Goal: Task Accomplishment & Management: Use online tool/utility

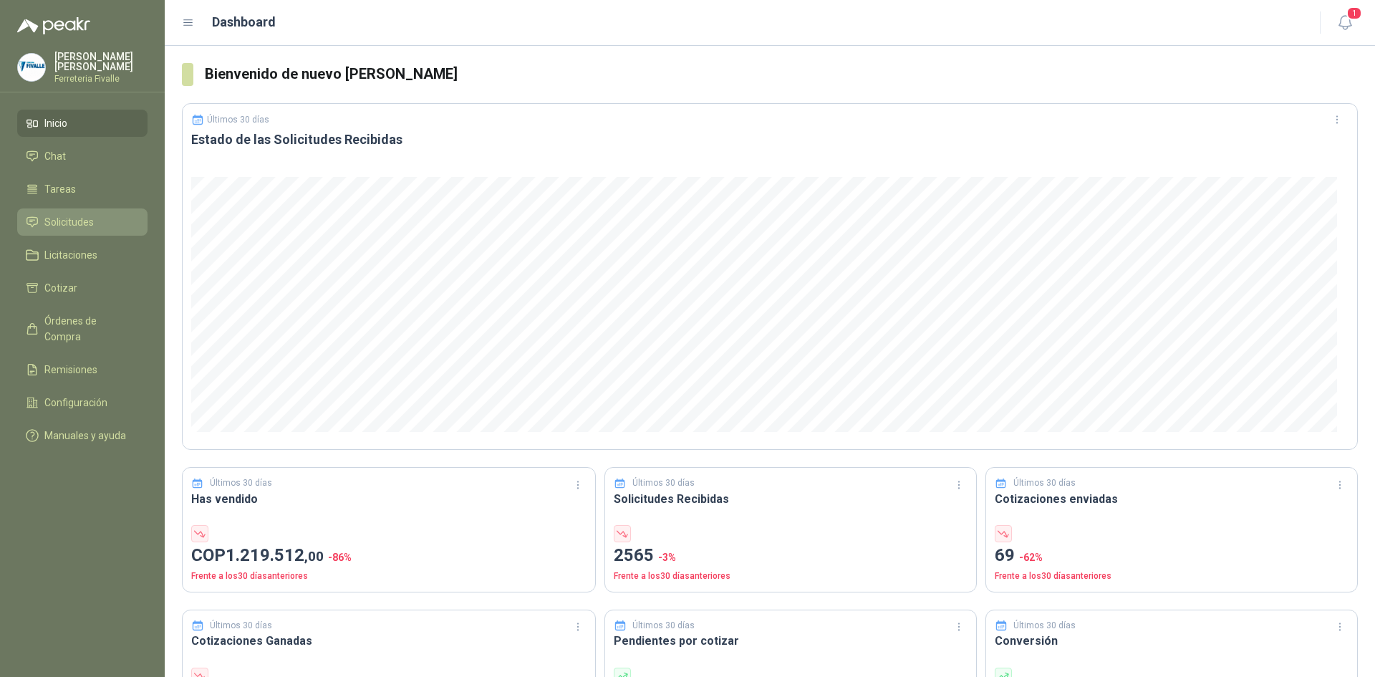
click at [87, 230] on span "Solicitudes" at bounding box center [68, 222] width 49 height 16
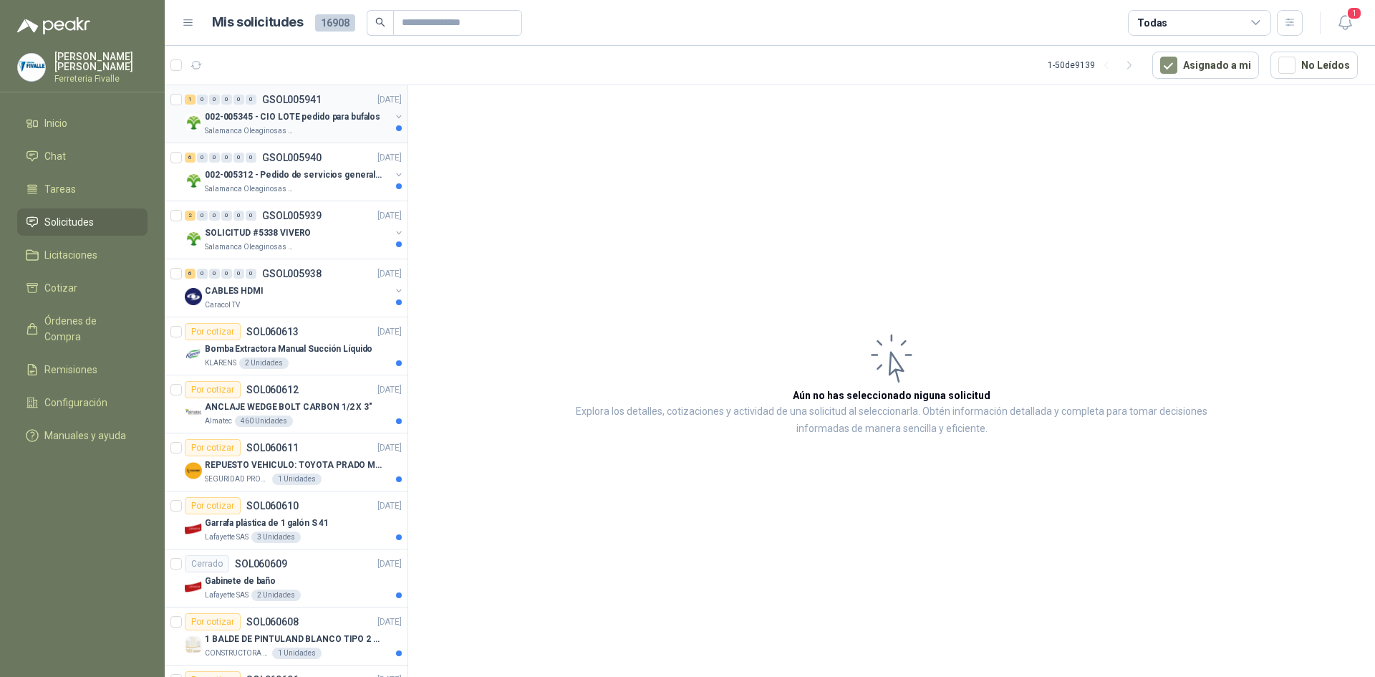
click at [334, 130] on div "Salamanca Oleaginosas SAS" at bounding box center [297, 130] width 185 height 11
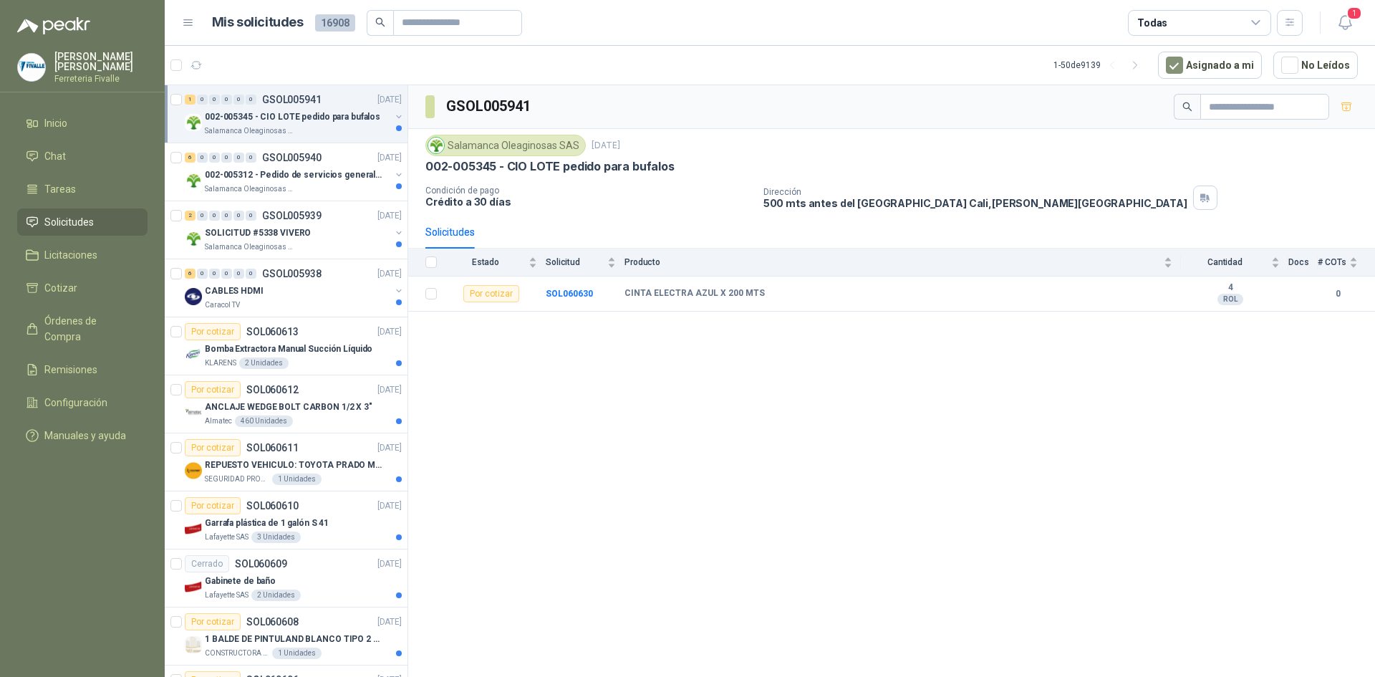
click at [318, 133] on div "Salamanca Oleaginosas SAS" at bounding box center [297, 130] width 185 height 11
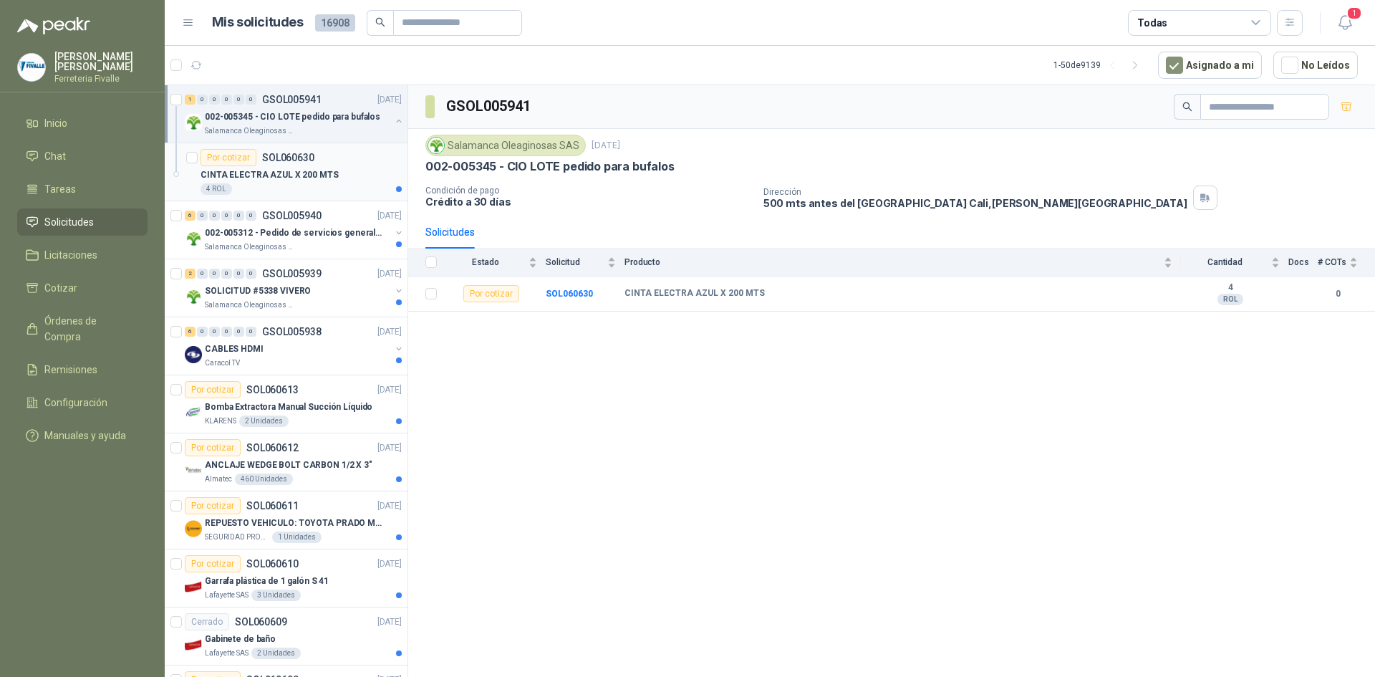
click at [349, 165] on div "Por cotizar SOL060630" at bounding box center [300, 157] width 201 height 17
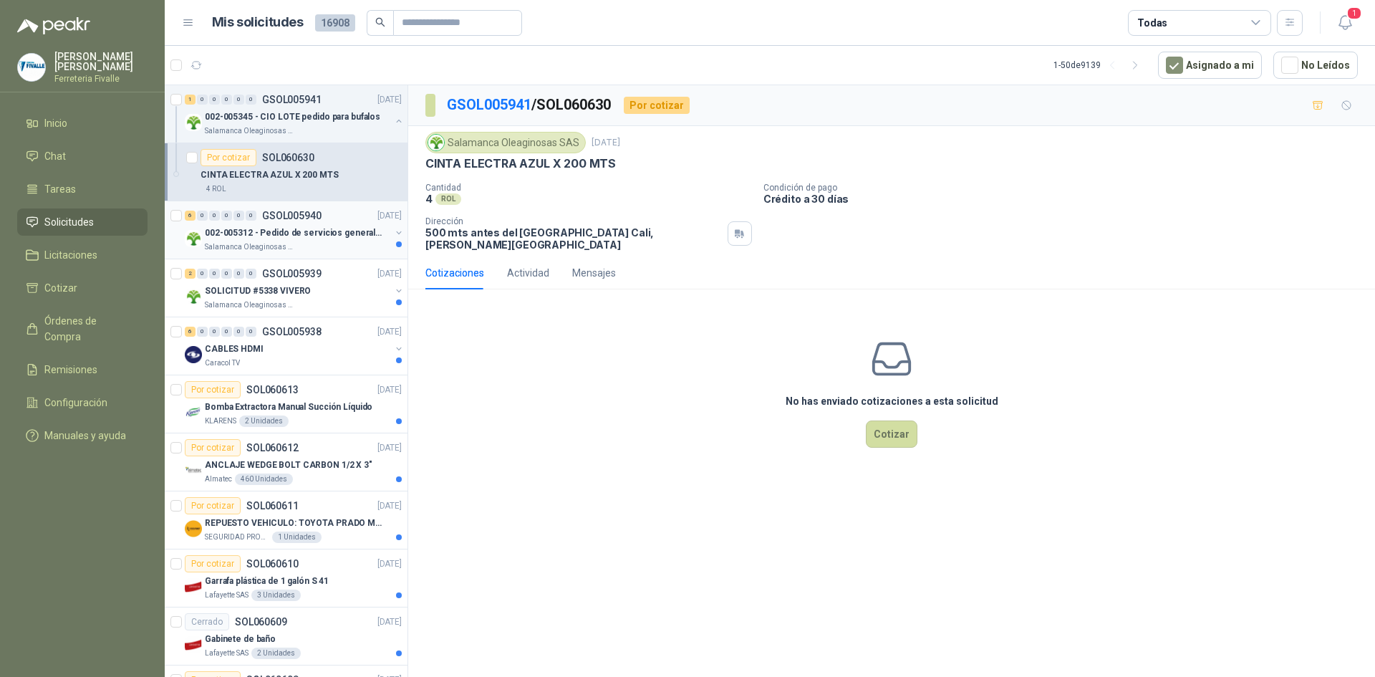
click at [355, 233] on p "002-005312 - Pedido de servicios generales CASA RO" at bounding box center [294, 233] width 178 height 14
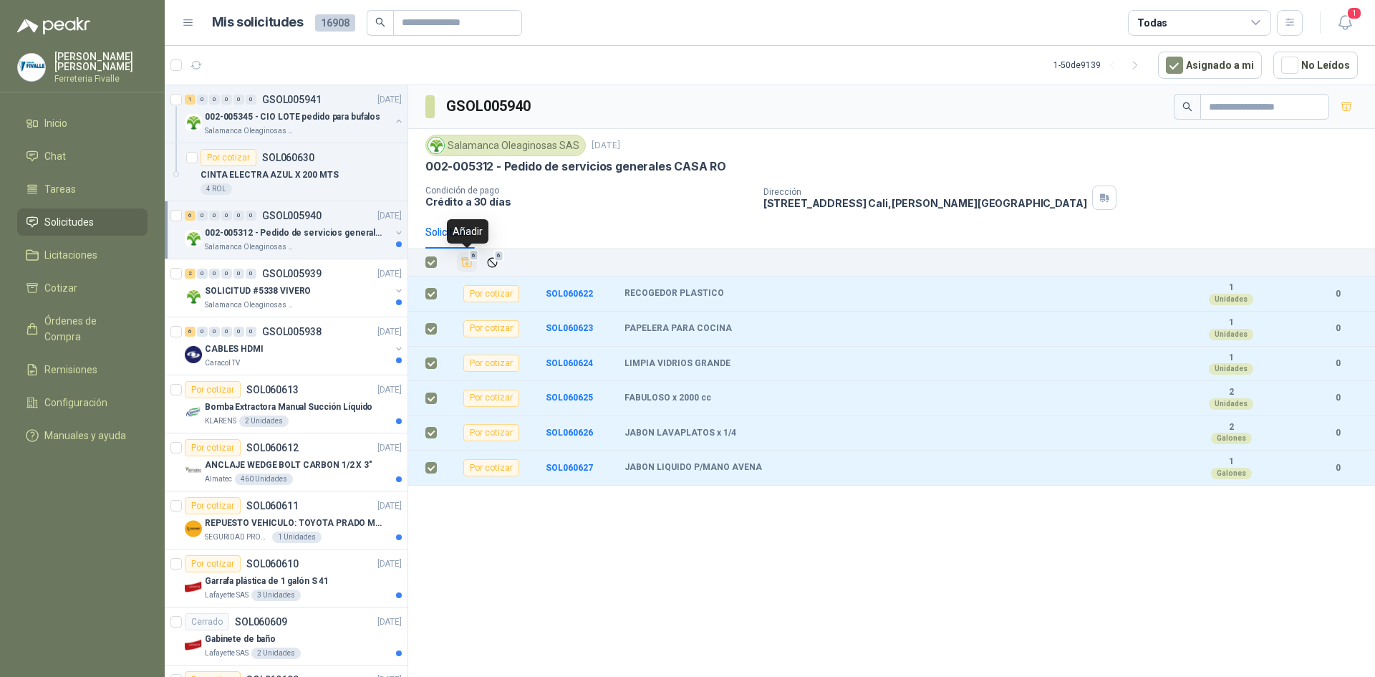
click at [466, 265] on icon "Añadir" at bounding box center [466, 262] width 13 height 13
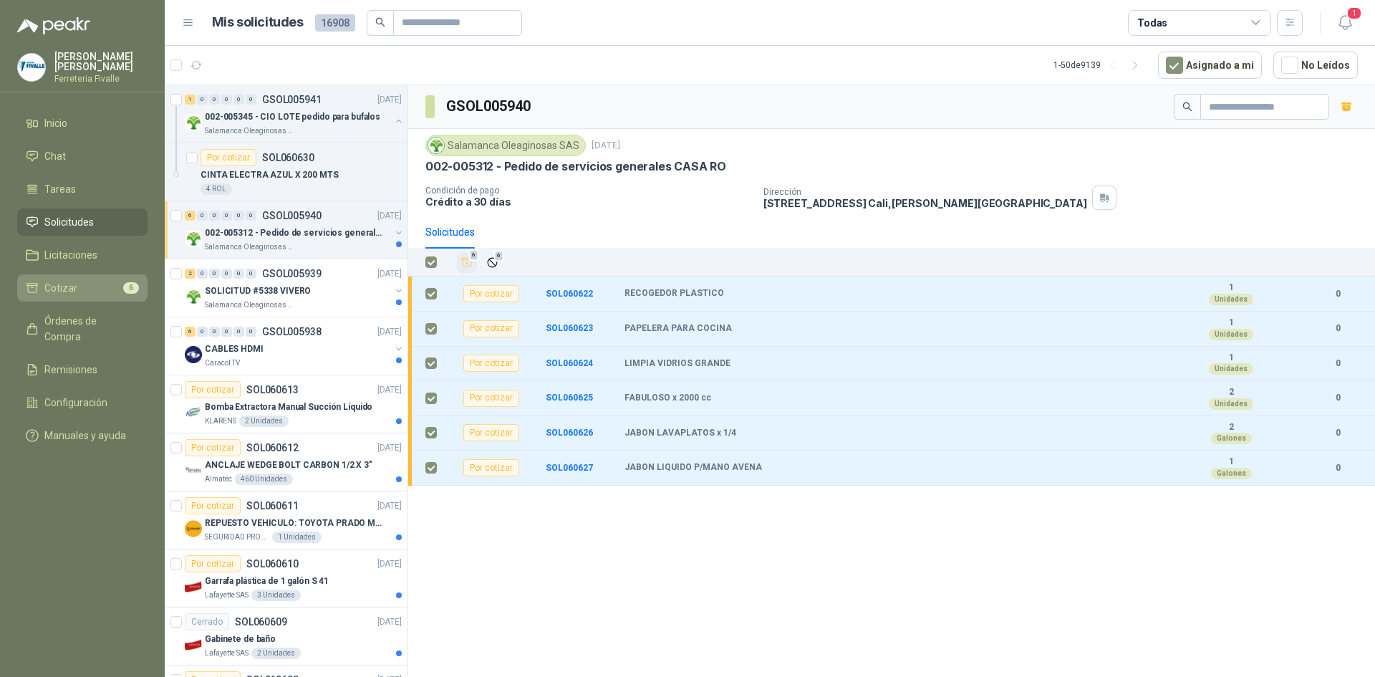
click at [102, 294] on li "Cotizar 6" at bounding box center [82, 288] width 113 height 16
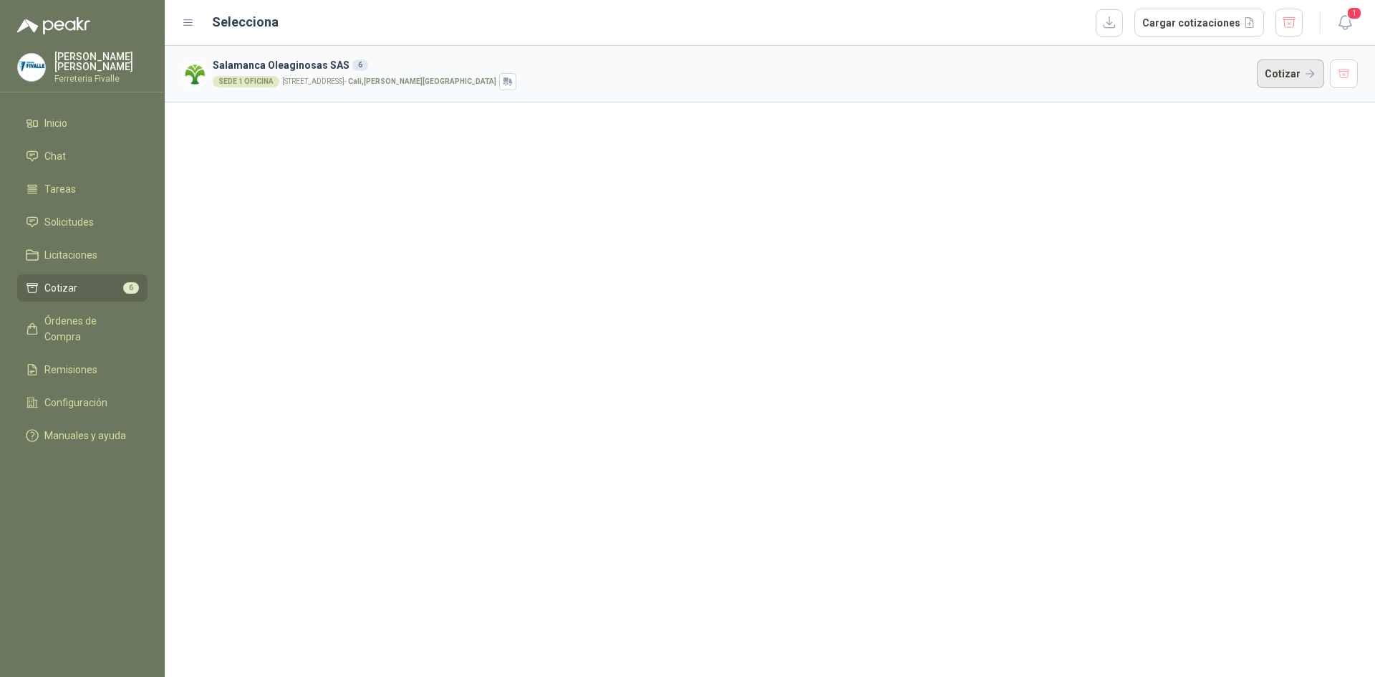
click at [1292, 64] on button "Cotizar" at bounding box center [1290, 73] width 67 height 29
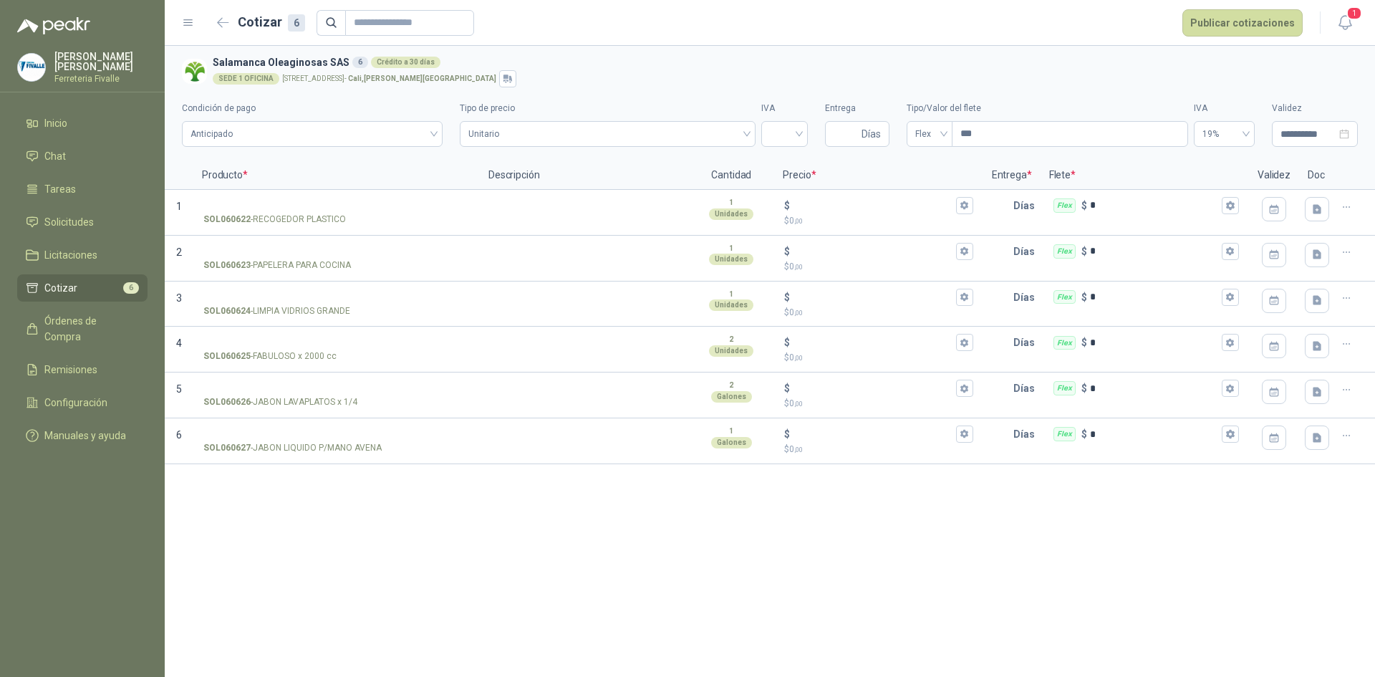
click at [1328, 65] on h3 "Salamanca Oleaginosas SAS 6 Crédito a 30 días" at bounding box center [782, 62] width 1139 height 16
click at [216, 26] on button "button" at bounding box center [223, 22] width 23 height 23
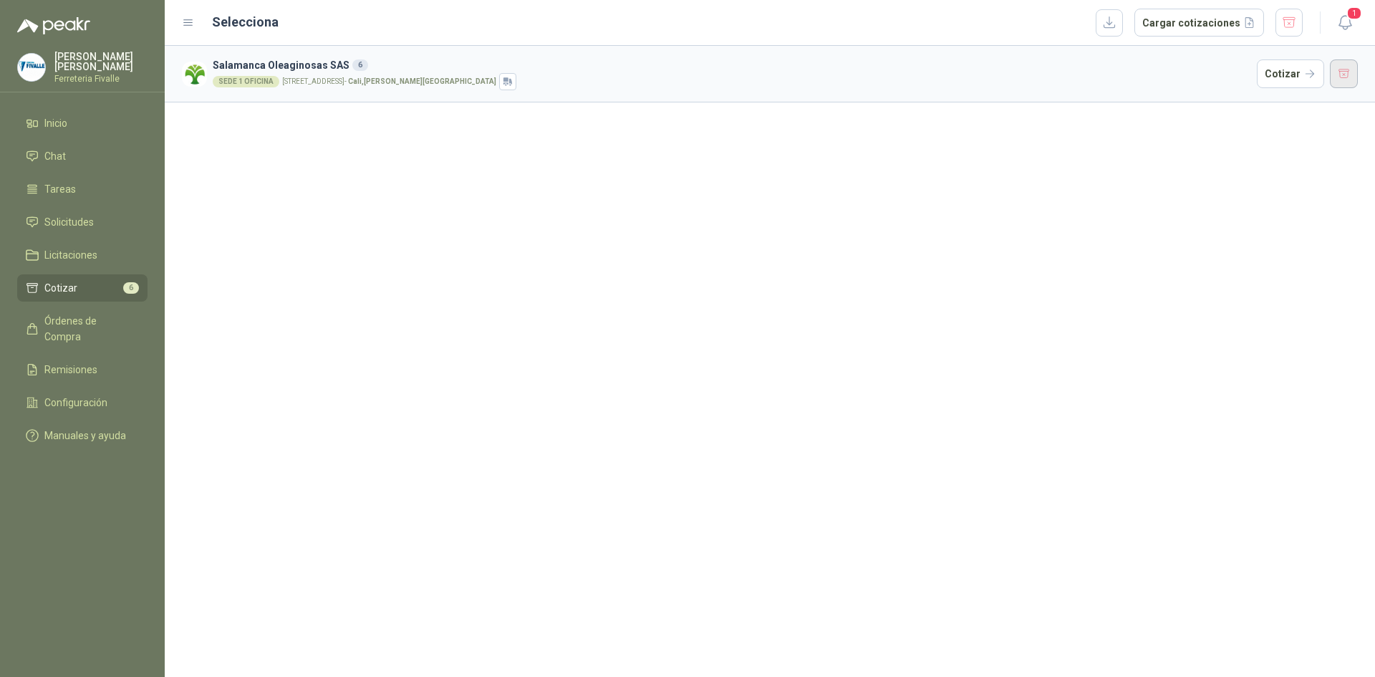
click at [1344, 74] on button "button" at bounding box center [1344, 73] width 29 height 29
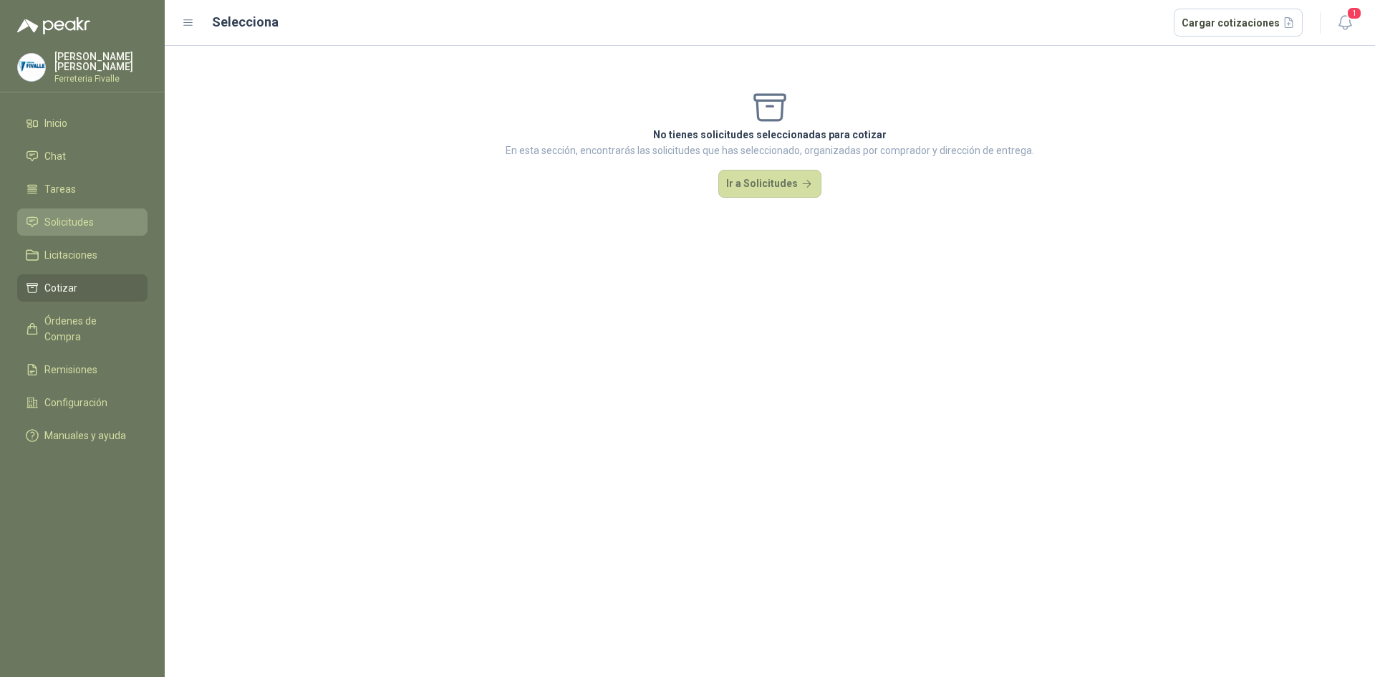
click at [97, 230] on li "Solicitudes" at bounding box center [82, 222] width 113 height 16
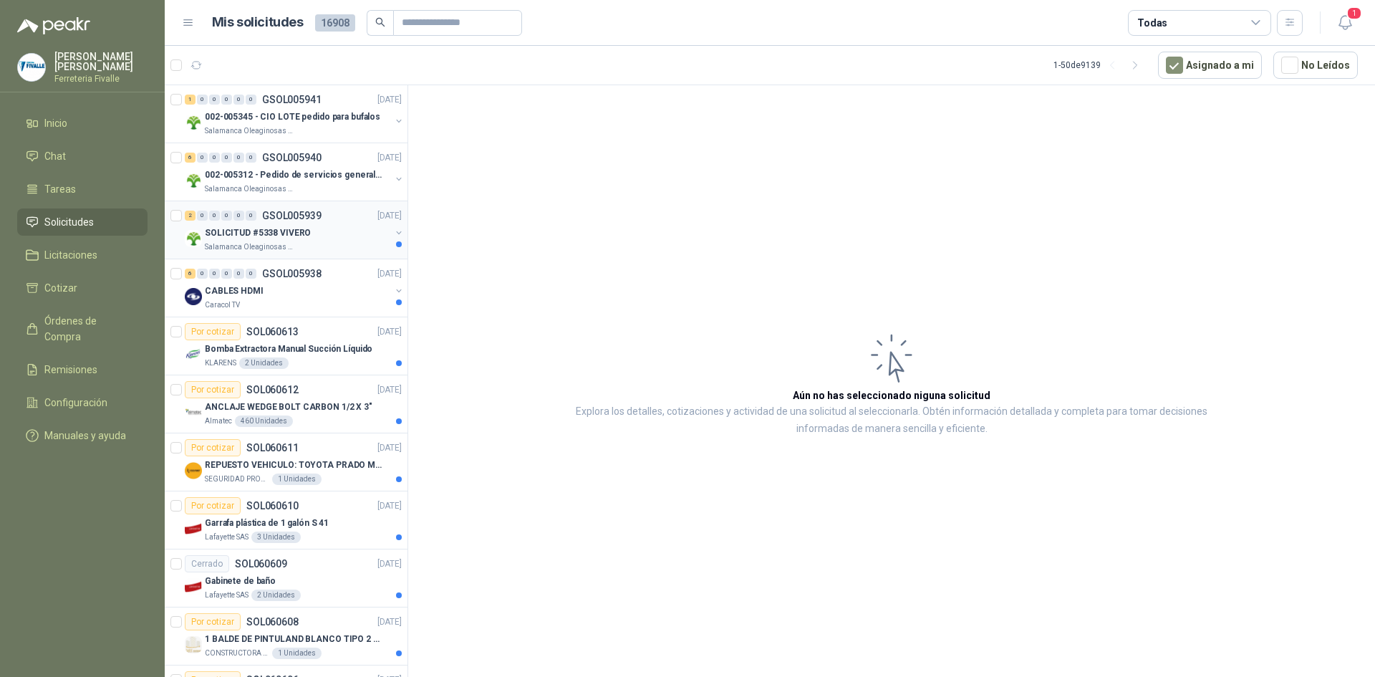
click at [318, 231] on div "SOLICITUD #5338 VIVERO" at bounding box center [297, 232] width 185 height 17
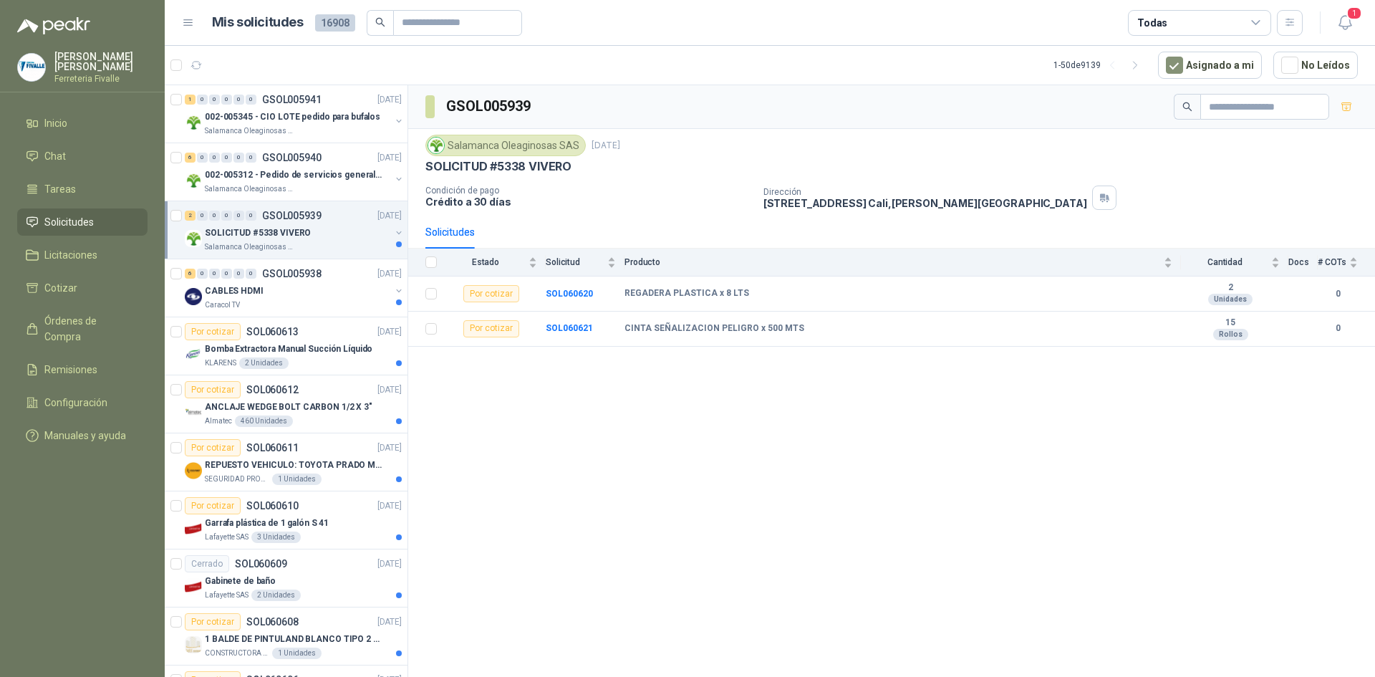
click at [1139, 496] on div "GSOL005939 Salamanca Oleaginosas SAS [DATE] SOLICITUD #5338 VIVERO Condición de…" at bounding box center [891, 383] width 967 height 596
drag, startPoint x: 1039, startPoint y: 460, endPoint x: 1022, endPoint y: 465, distance: 17.9
click at [1039, 460] on div "GSOL005939 Salamanca Oleaginosas SAS [DATE] SOLICITUD #5338 VIVERO Condición de…" at bounding box center [891, 383] width 967 height 596
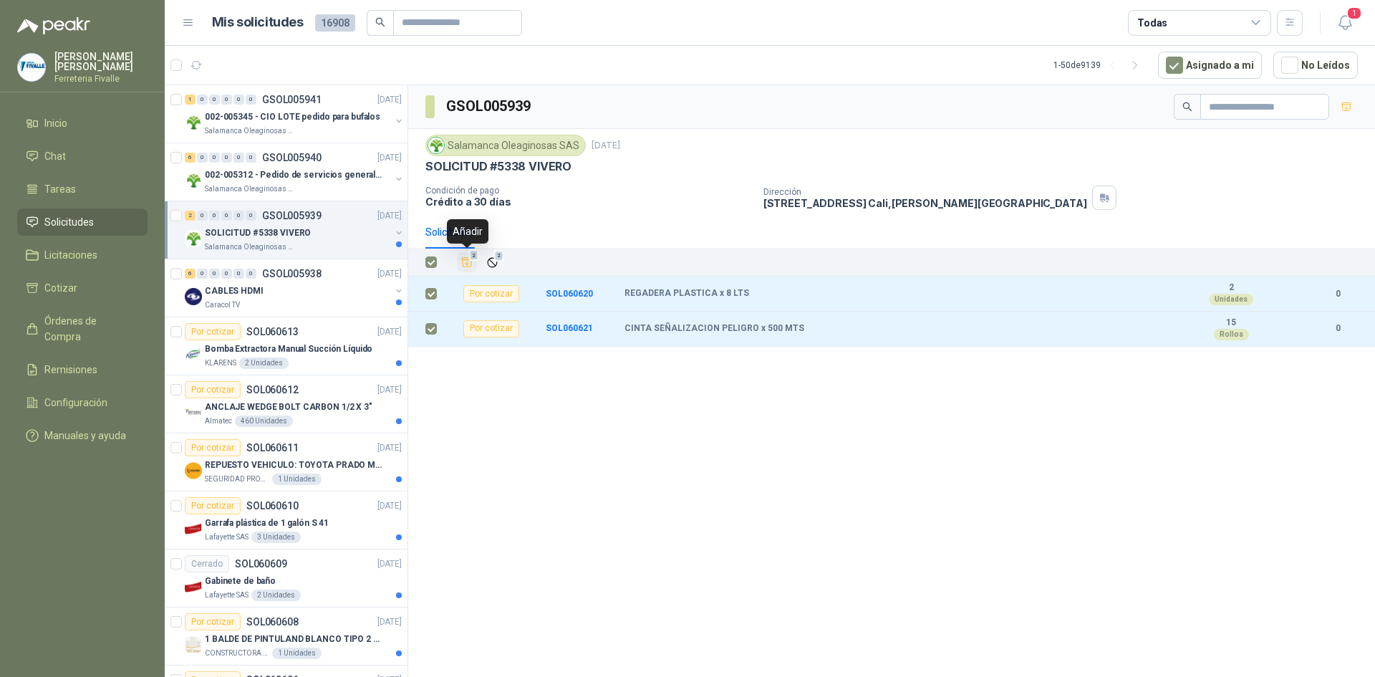
click at [467, 255] on button "2" at bounding box center [467, 262] width 20 height 20
click at [82, 296] on li "Cotizar 2" at bounding box center [82, 288] width 113 height 16
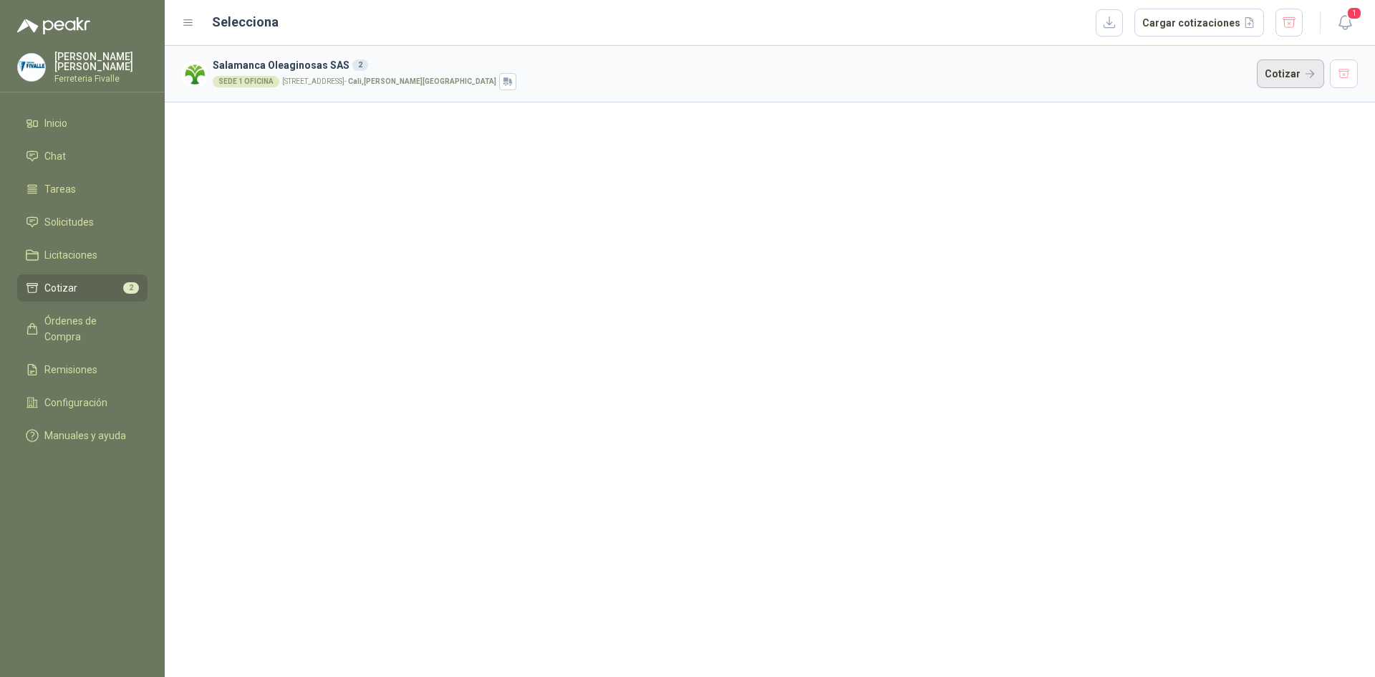
click at [1288, 64] on button "Cotizar" at bounding box center [1290, 73] width 67 height 29
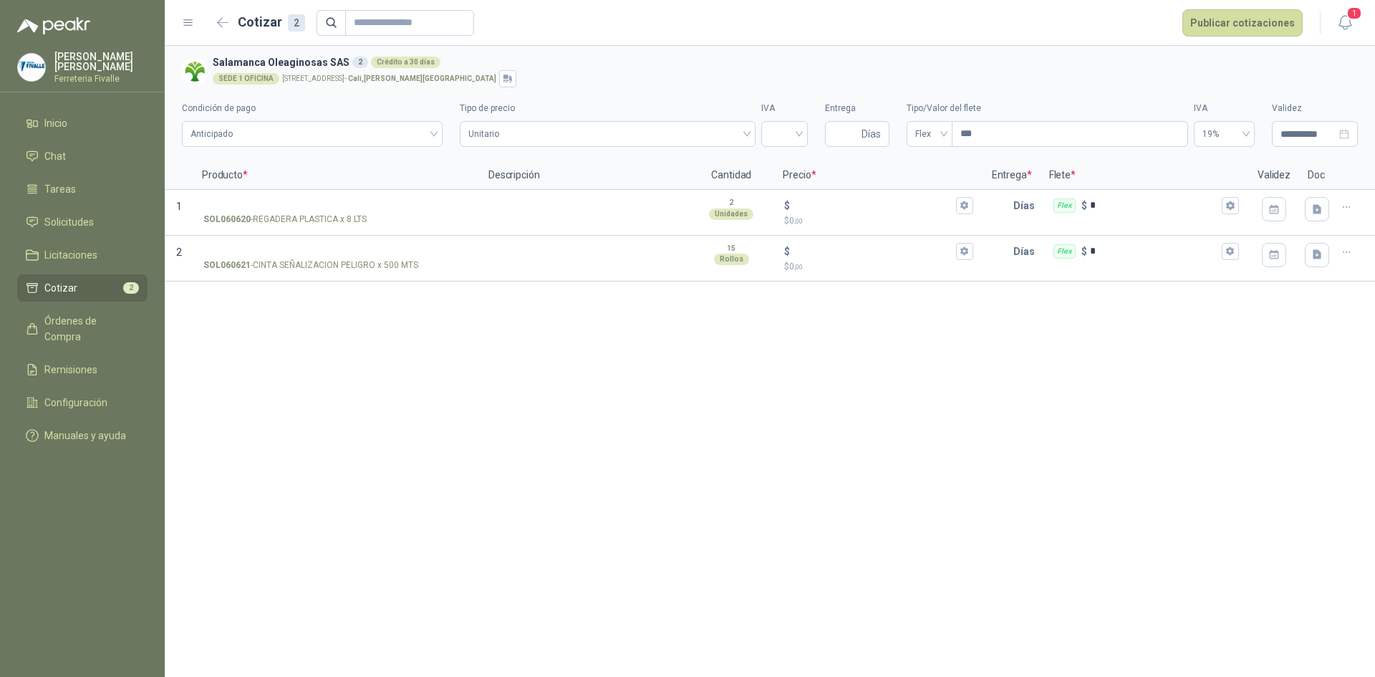
click at [1348, 72] on div "SEDE 1 OFICINA [STREET_ADDRESS][PERSON_NAME]" at bounding box center [782, 78] width 1139 height 17
click at [228, 23] on icon "button" at bounding box center [223, 22] width 11 height 9
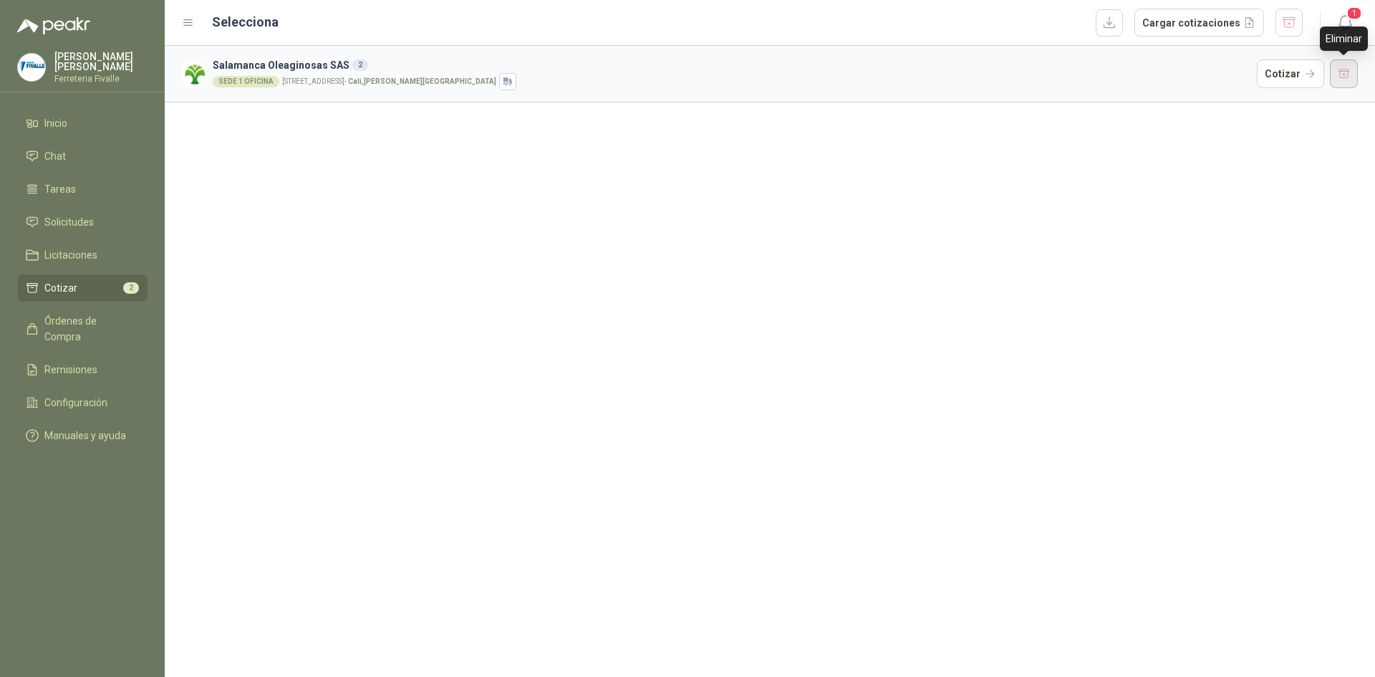
click at [1343, 72] on button "button" at bounding box center [1344, 73] width 29 height 29
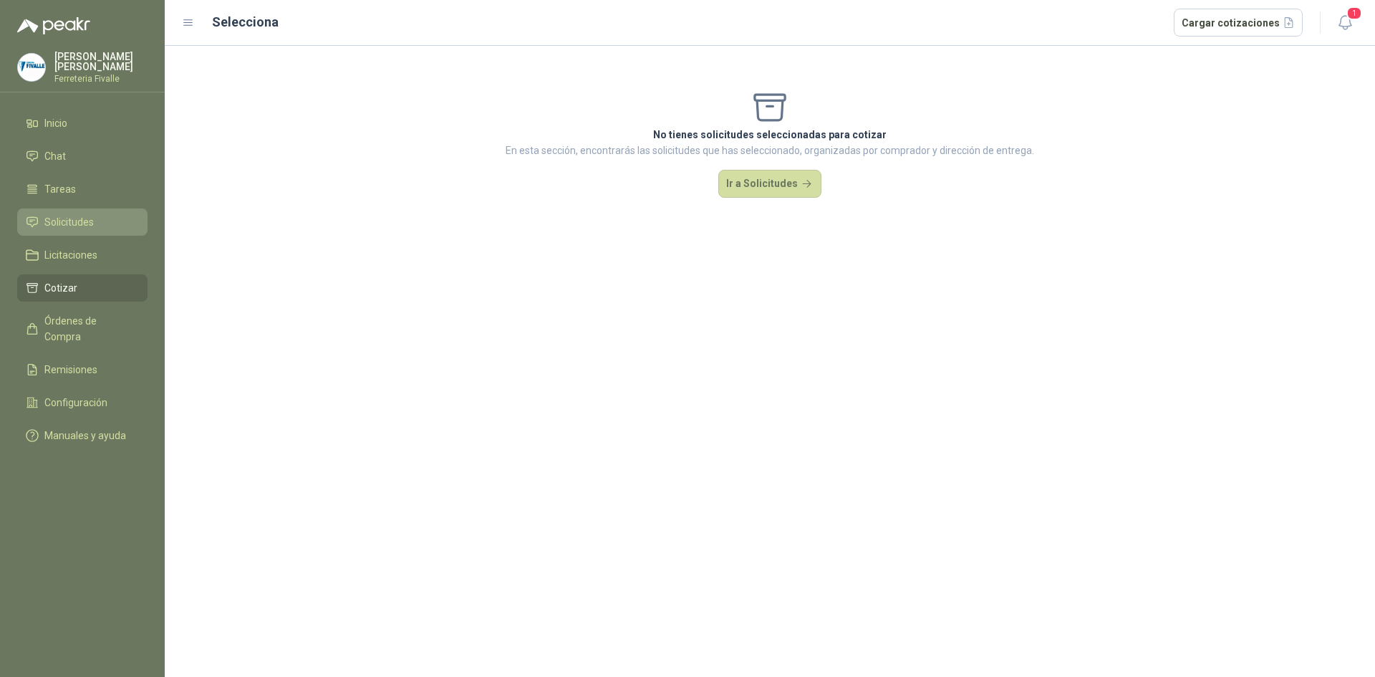
click at [79, 223] on link "Solicitudes" at bounding box center [82, 221] width 130 height 27
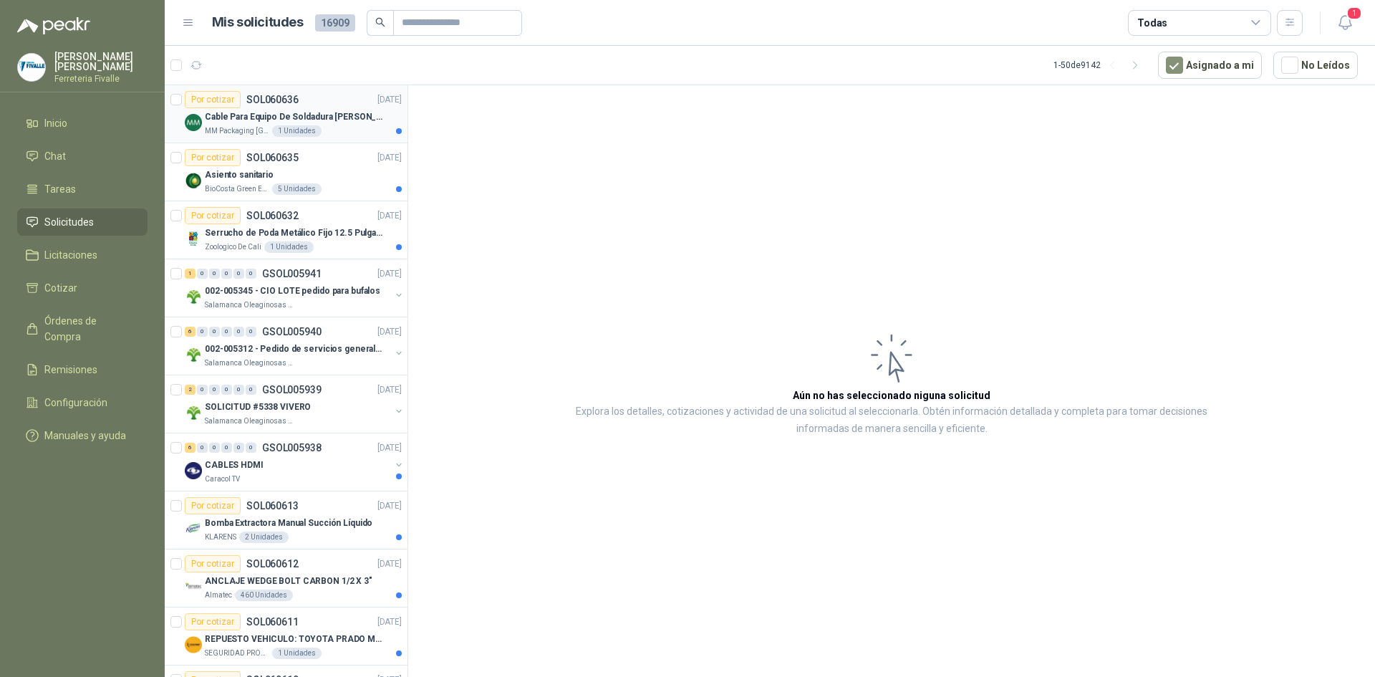
click at [335, 128] on div "MM Packaging [GEOGRAPHIC_DATA] 1 Unidades" at bounding box center [303, 130] width 197 height 11
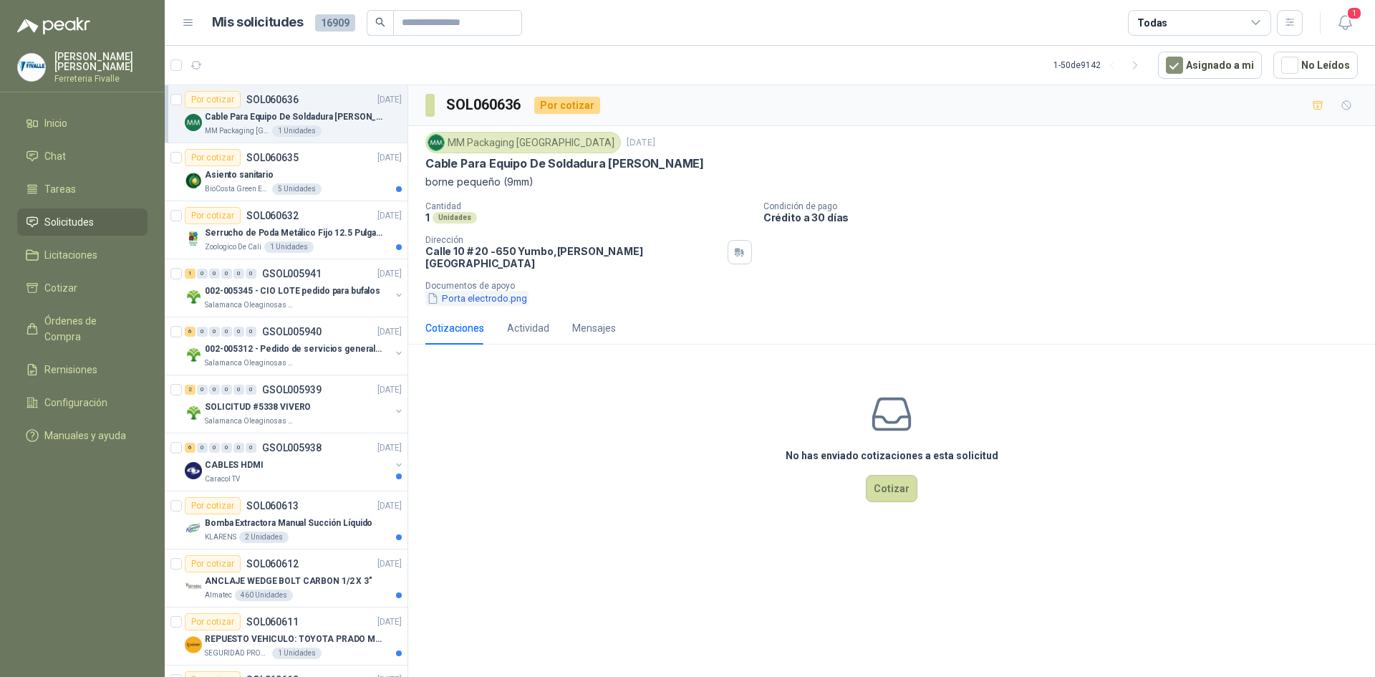
click at [514, 293] on button "Porta electrodo.png" at bounding box center [476, 298] width 103 height 15
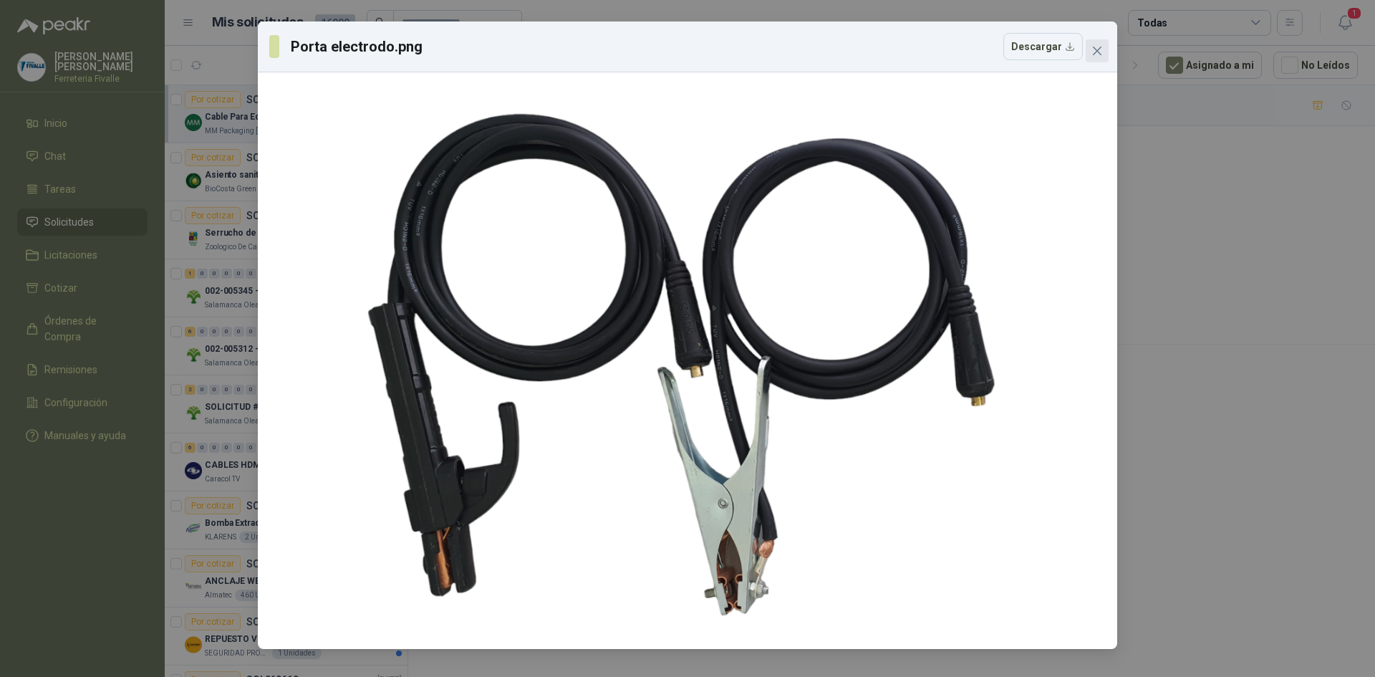
click at [1100, 46] on icon "close" at bounding box center [1096, 50] width 11 height 11
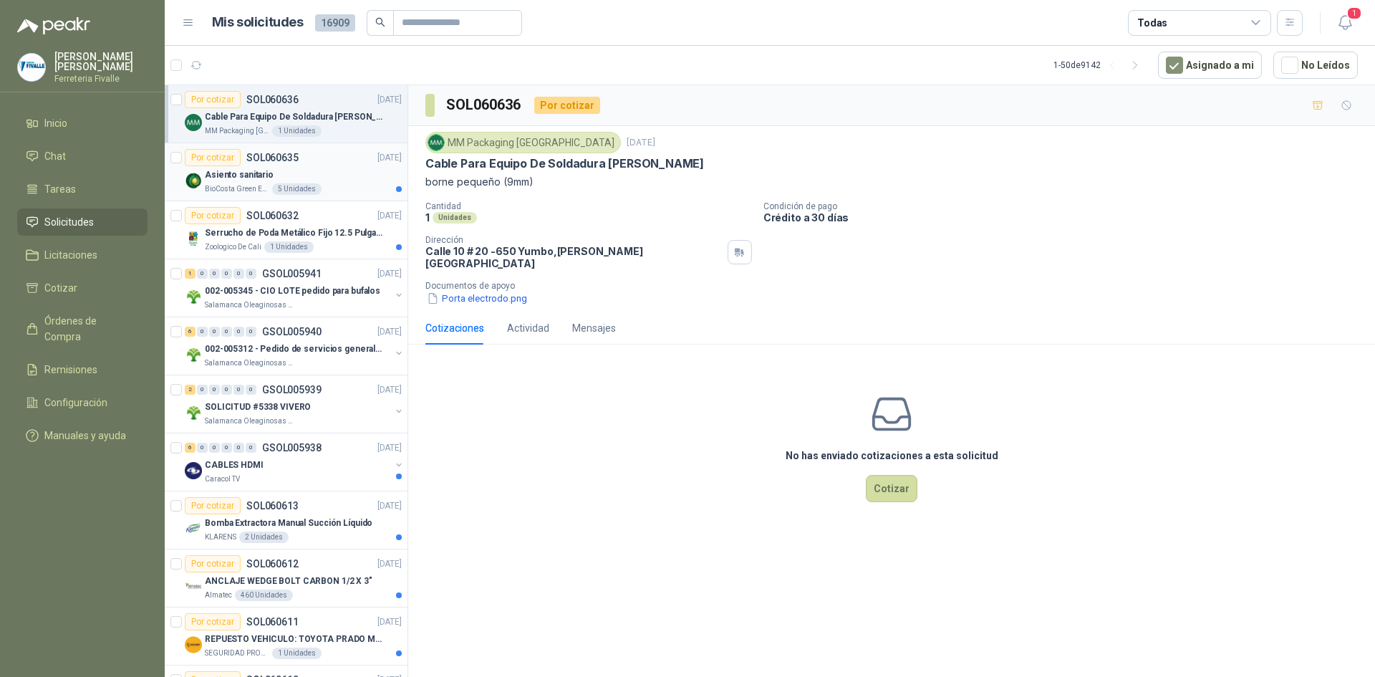
click at [326, 179] on div "Asiento sanitario" at bounding box center [303, 174] width 197 height 17
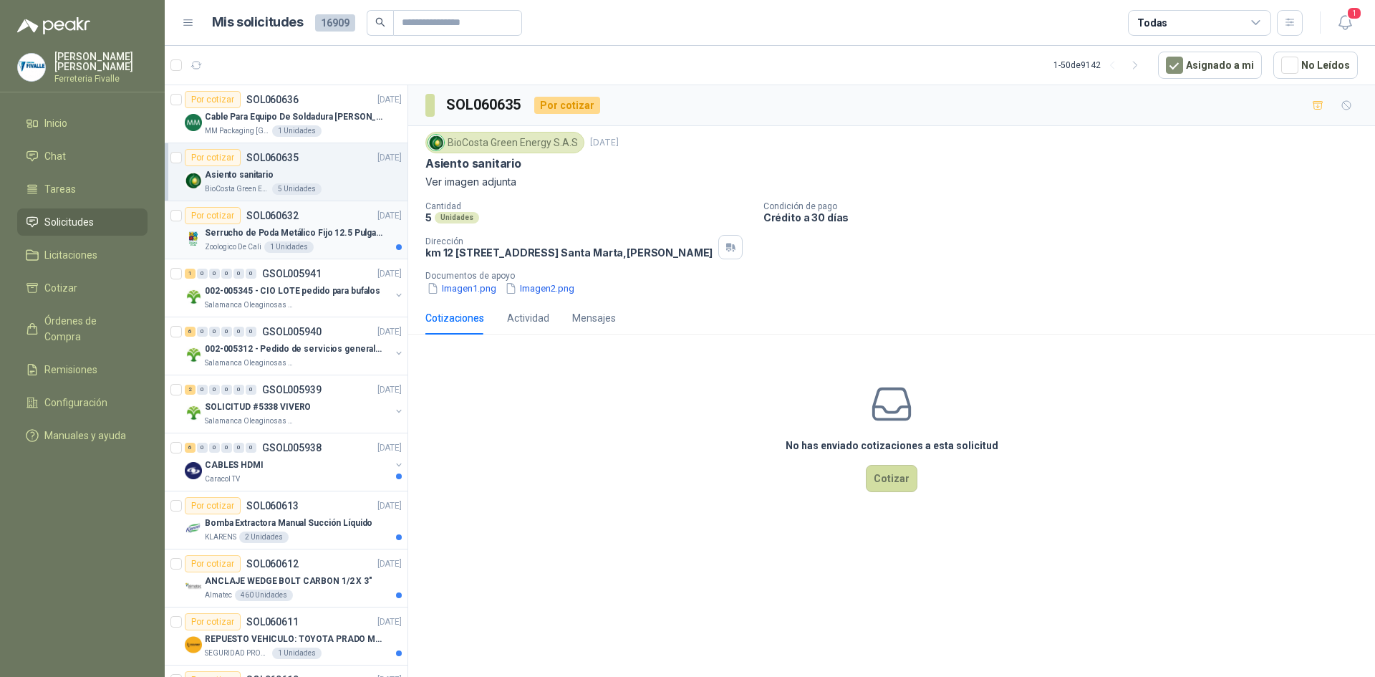
click at [370, 249] on div "Zoologico De Cali 1 Unidades" at bounding box center [303, 246] width 197 height 11
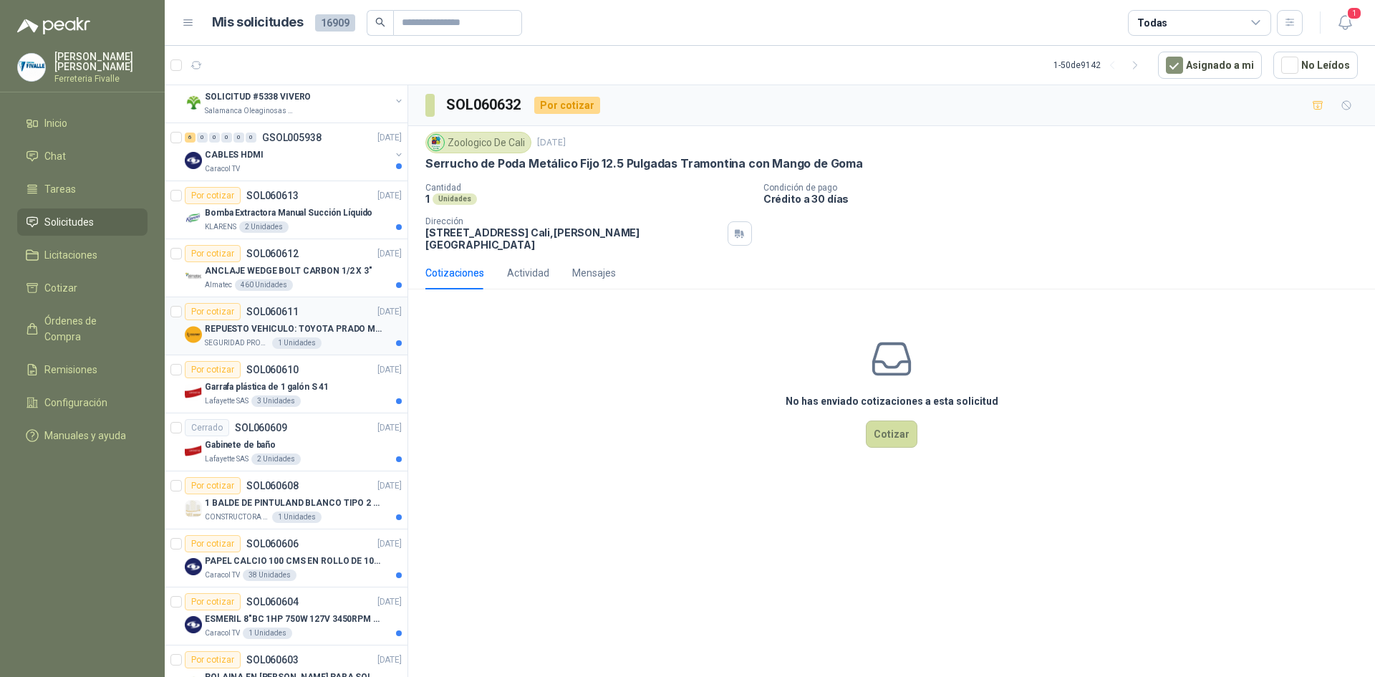
scroll to position [286, 0]
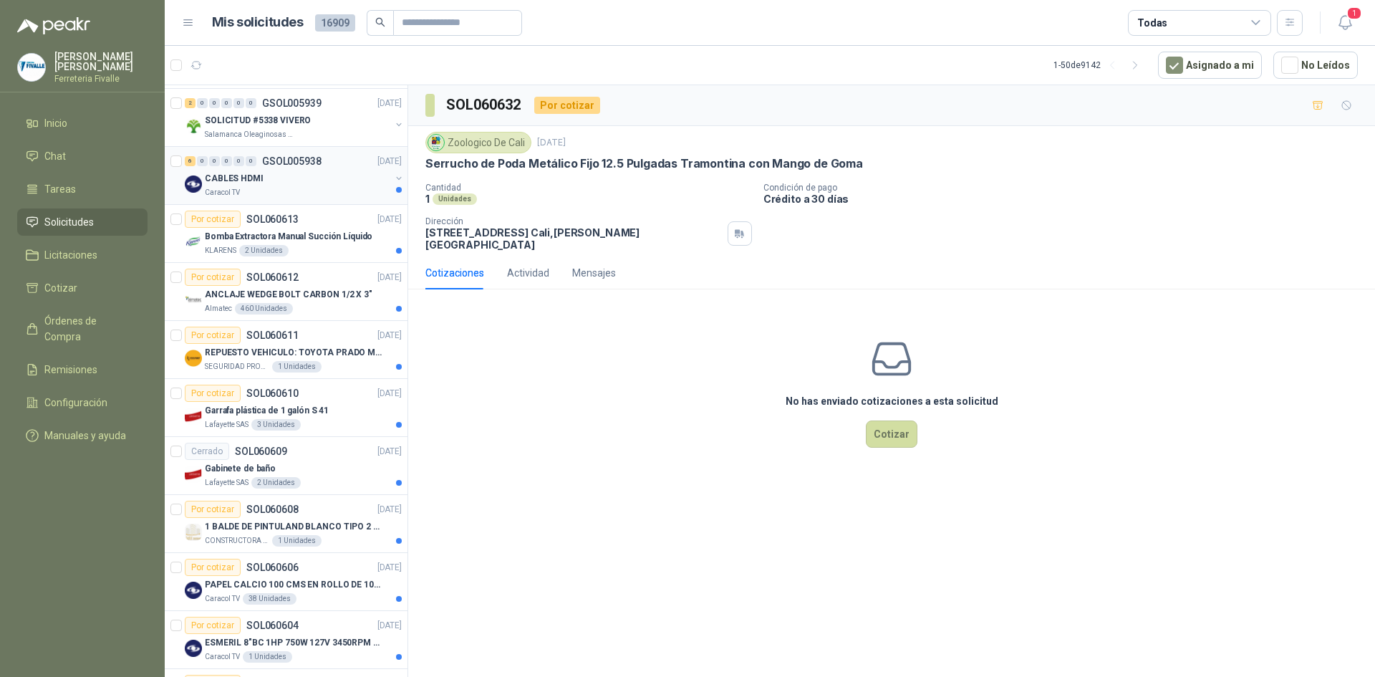
click at [332, 184] on div "CABLES HDMI" at bounding box center [297, 178] width 185 height 17
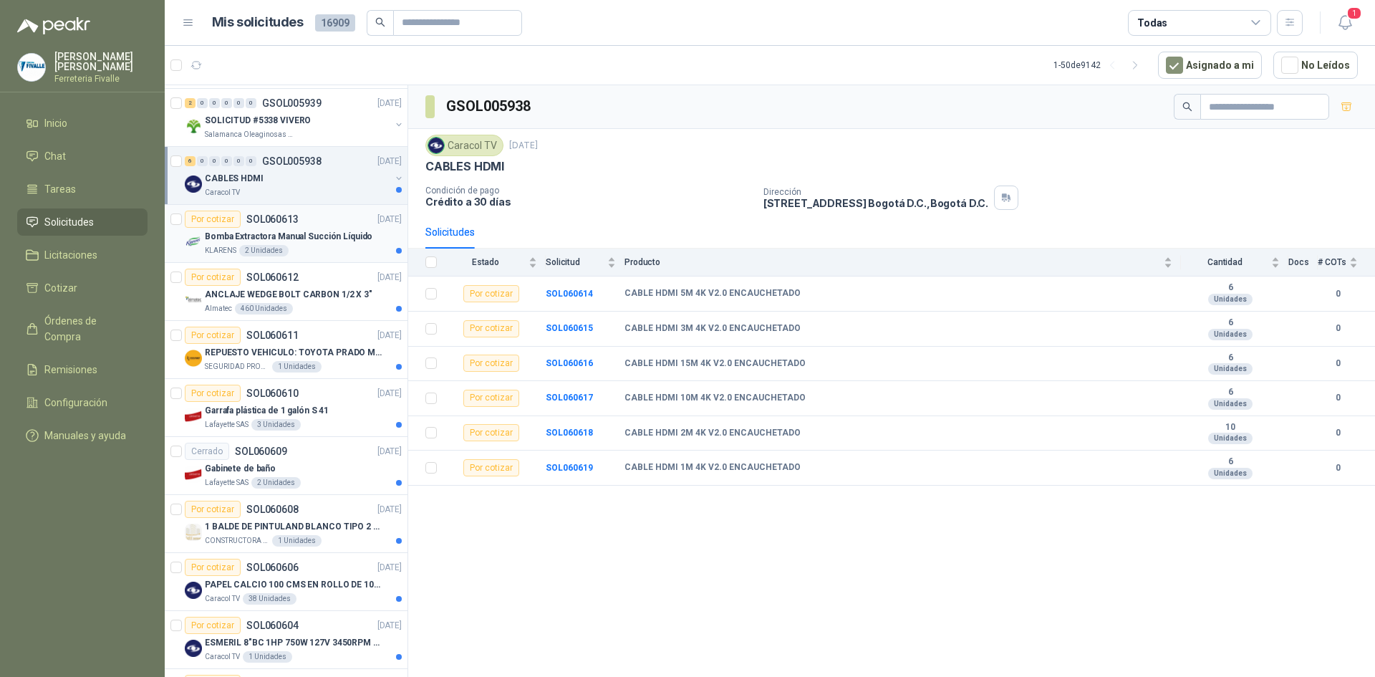
click at [306, 221] on div "Por cotizar SOL060613 [DATE]" at bounding box center [293, 219] width 217 height 17
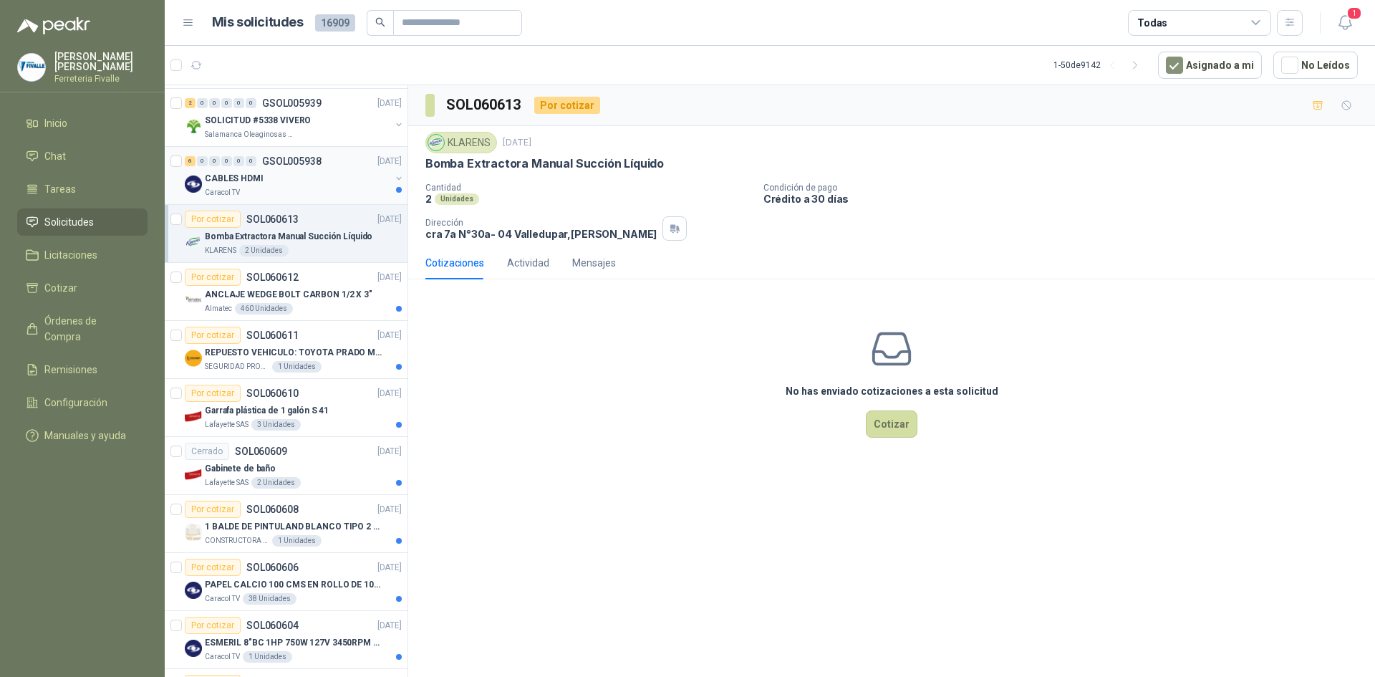
click at [344, 186] on div "CABLES HDMI" at bounding box center [297, 178] width 185 height 17
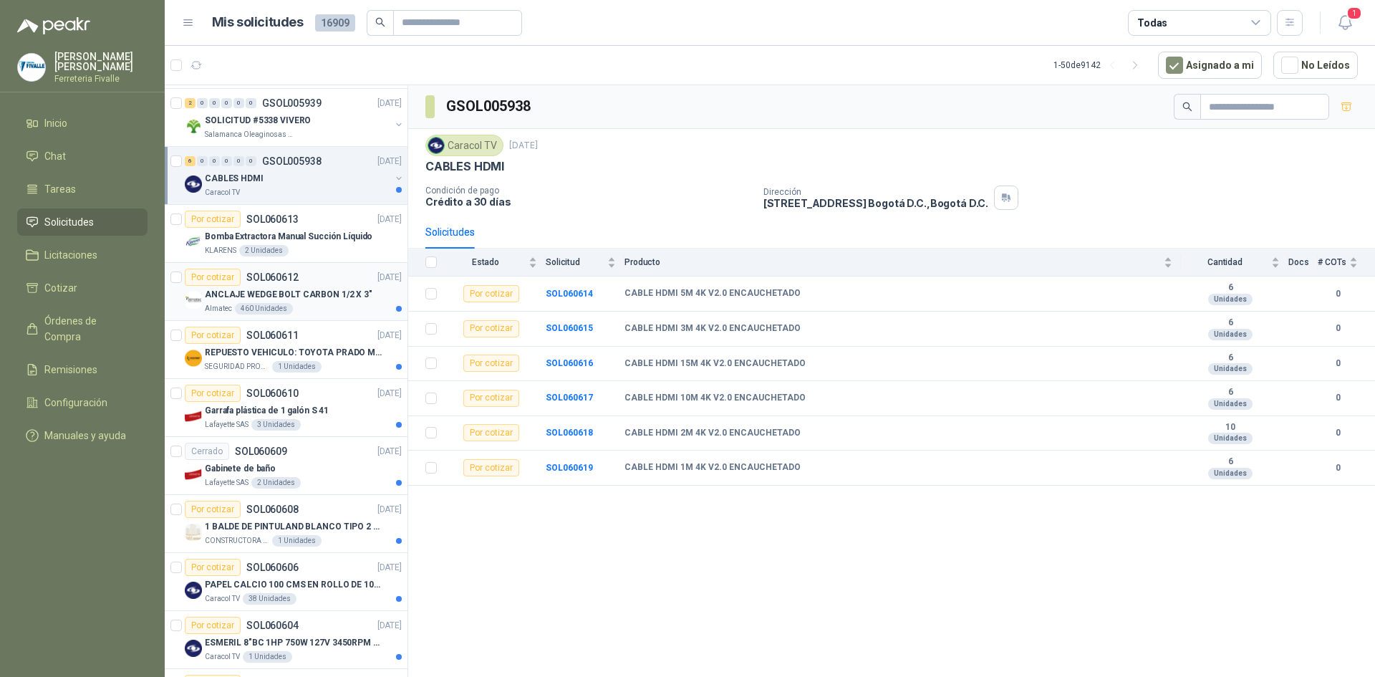
drag, startPoint x: 337, startPoint y: 284, endPoint x: 337, endPoint y: 276, distance: 7.9
click at [337, 284] on div "Por cotizar SOL060612 [DATE]" at bounding box center [293, 277] width 217 height 17
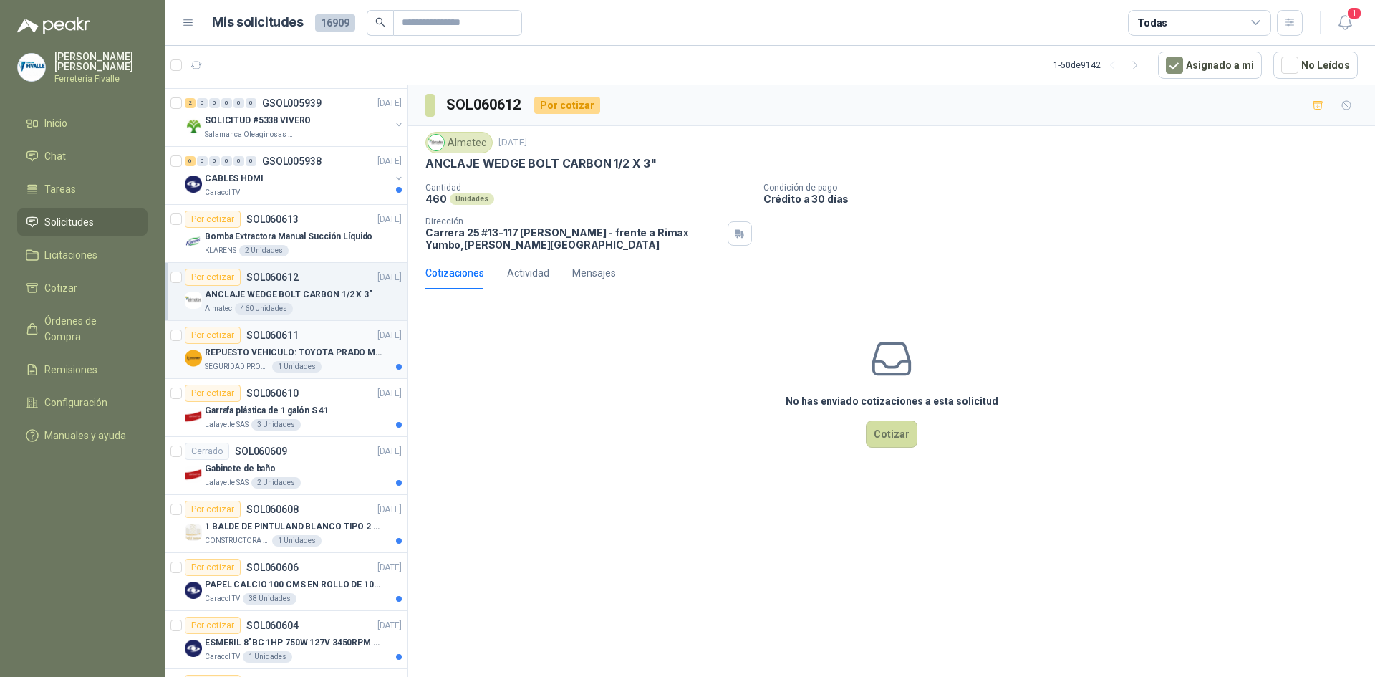
click at [327, 342] on div "Por cotizar SOL060611 [DATE]" at bounding box center [293, 335] width 217 height 17
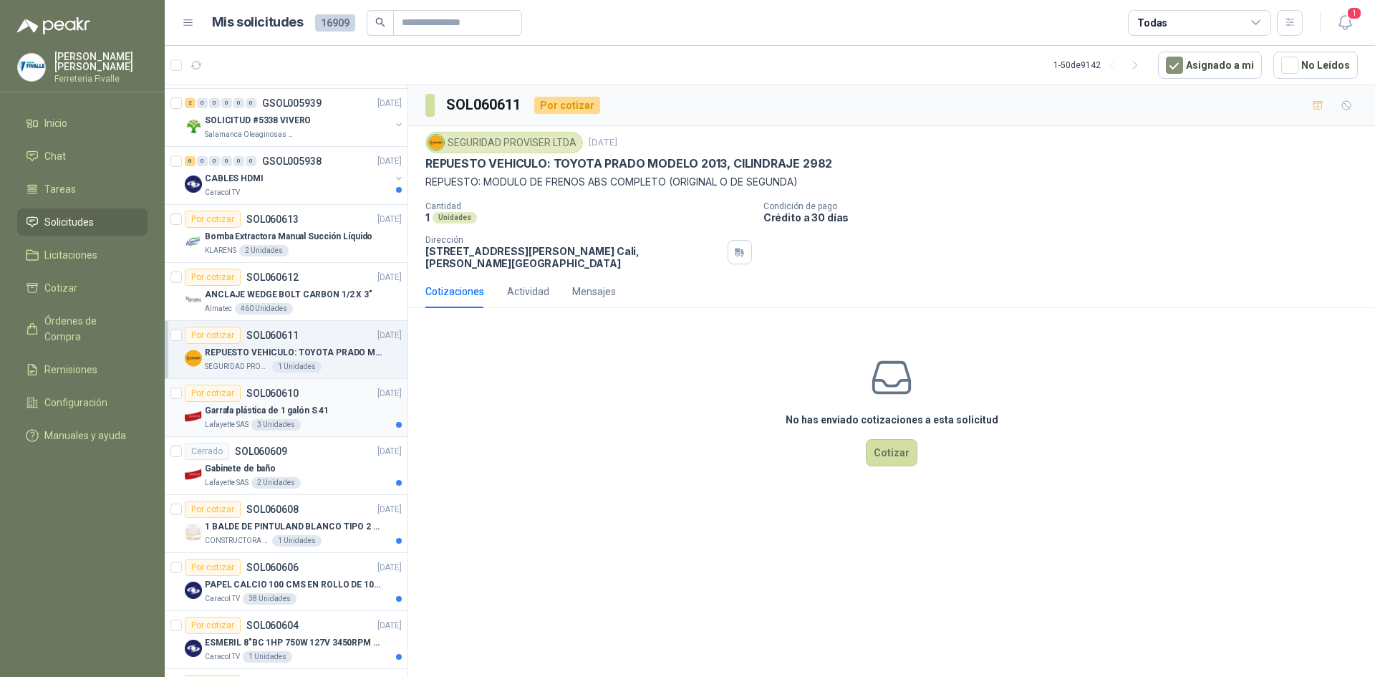
click at [342, 411] on div "Garrafa plástica de 1 galón S 41" at bounding box center [303, 410] width 197 height 17
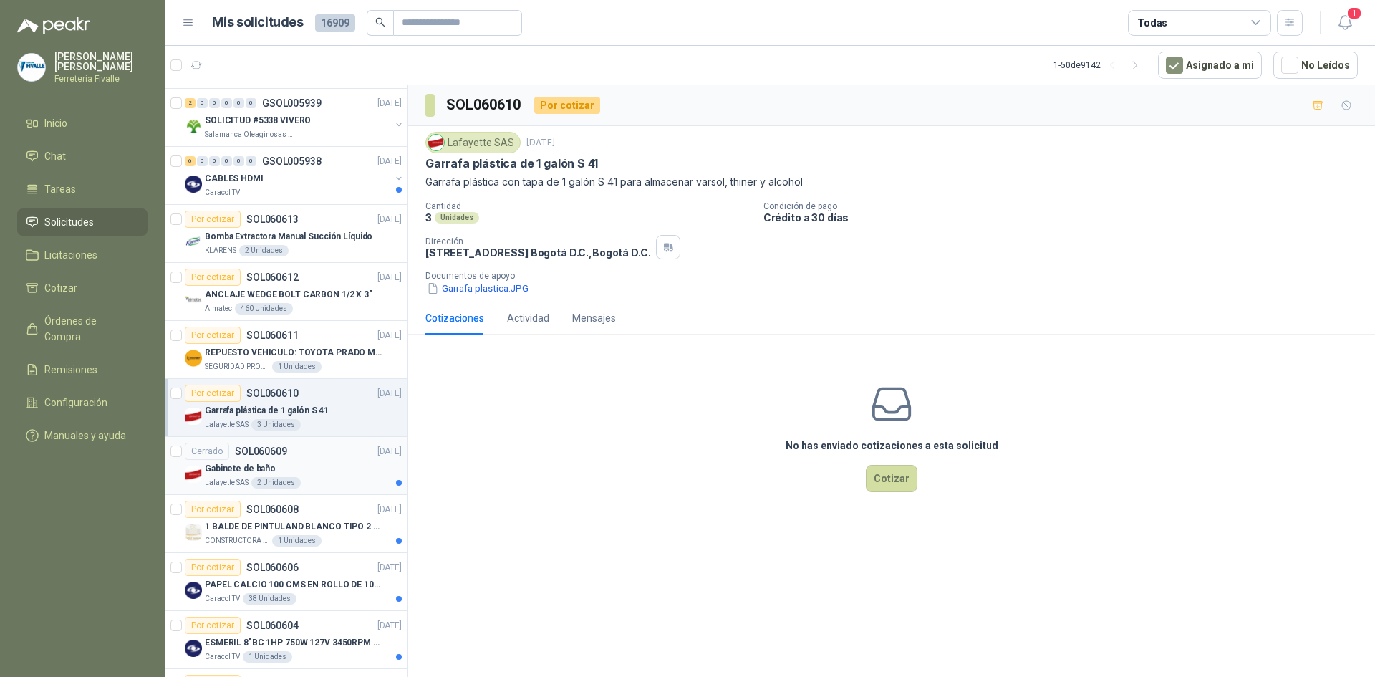
click at [364, 458] on div "Cerrado SOL060609 [DATE]" at bounding box center [293, 451] width 217 height 17
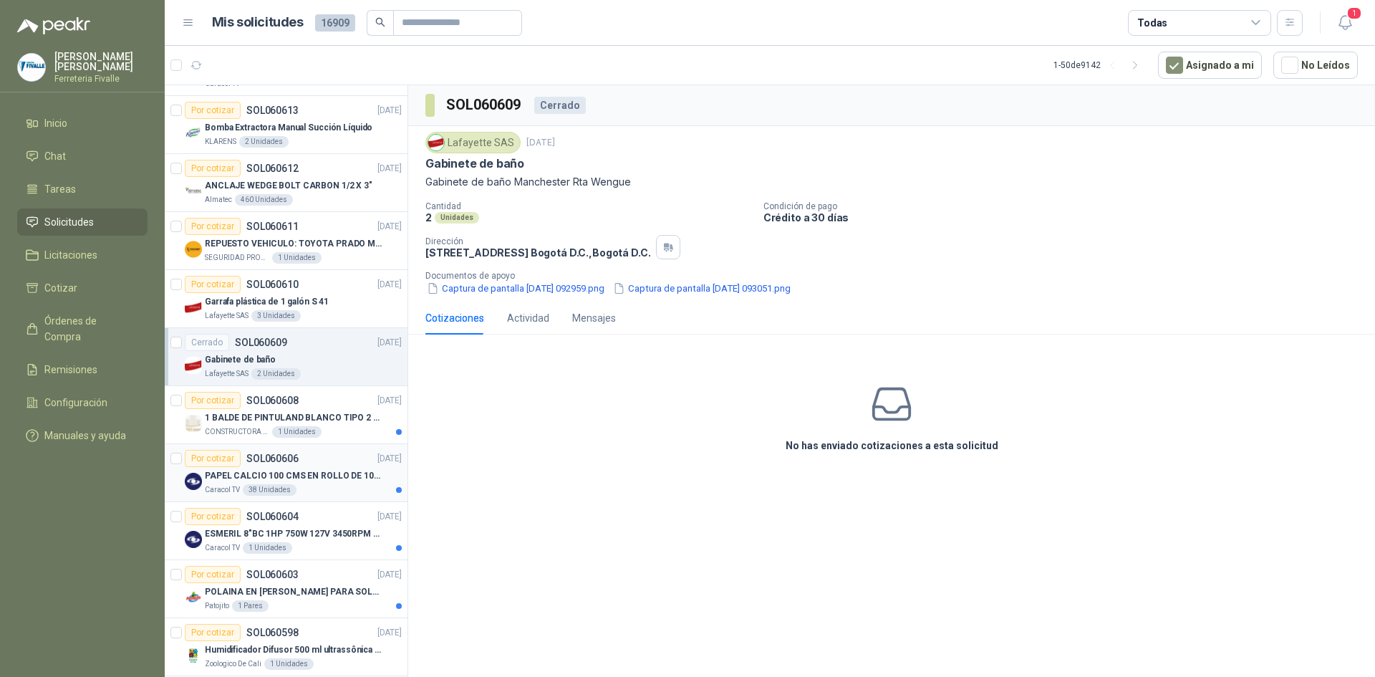
scroll to position [430, 0]
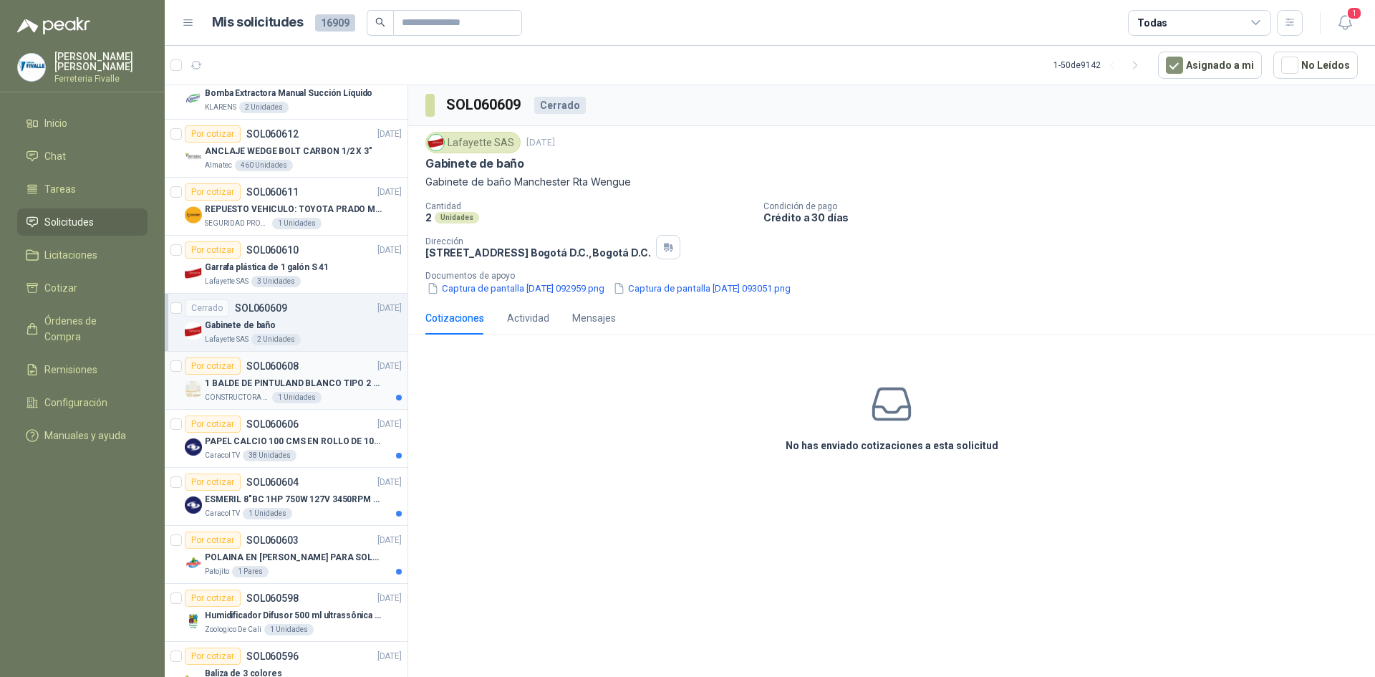
click at [332, 391] on div "1 BALDE DE PINTULAND BLANCO TIPO 2 DE 2.5 GLS" at bounding box center [303, 382] width 197 height 17
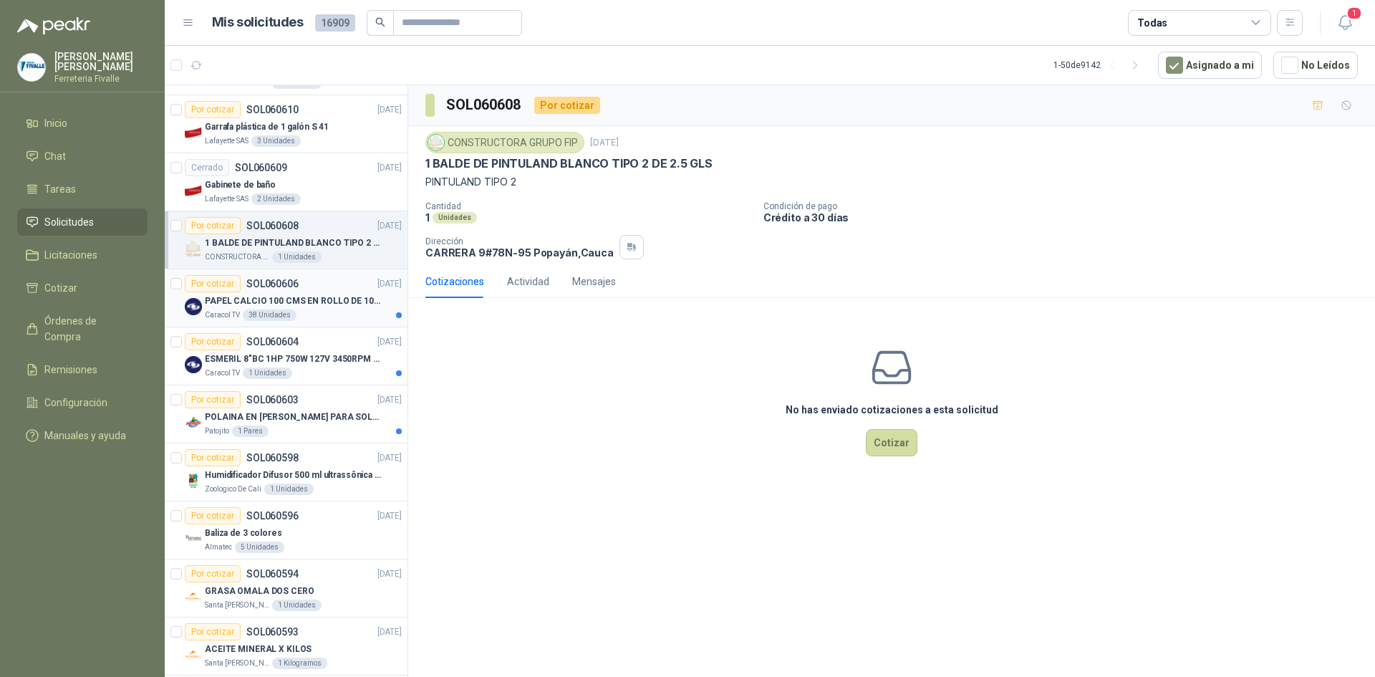
scroll to position [573, 0]
click at [339, 294] on p "PAPEL CALCIO 100 CMS EN ROLLO DE 100 GR" at bounding box center [294, 298] width 178 height 14
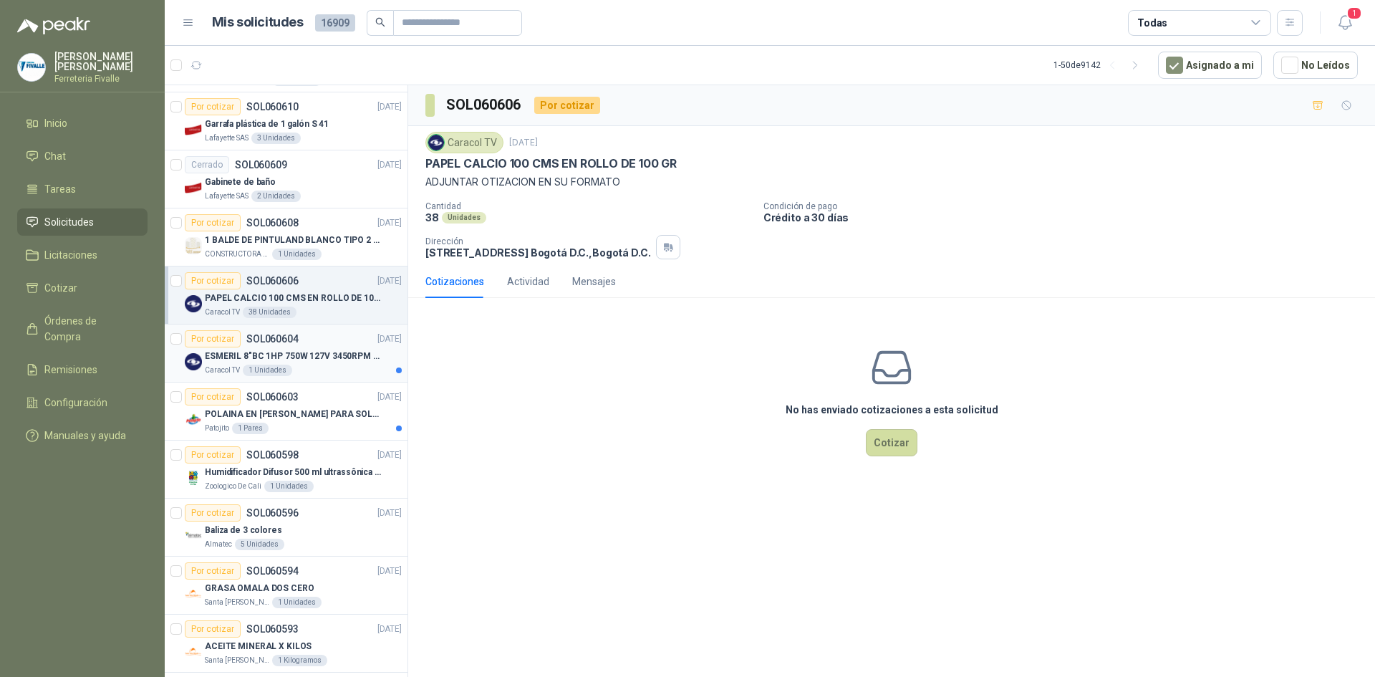
click at [354, 369] on div "Caracol TV 1 Unidades" at bounding box center [303, 369] width 197 height 11
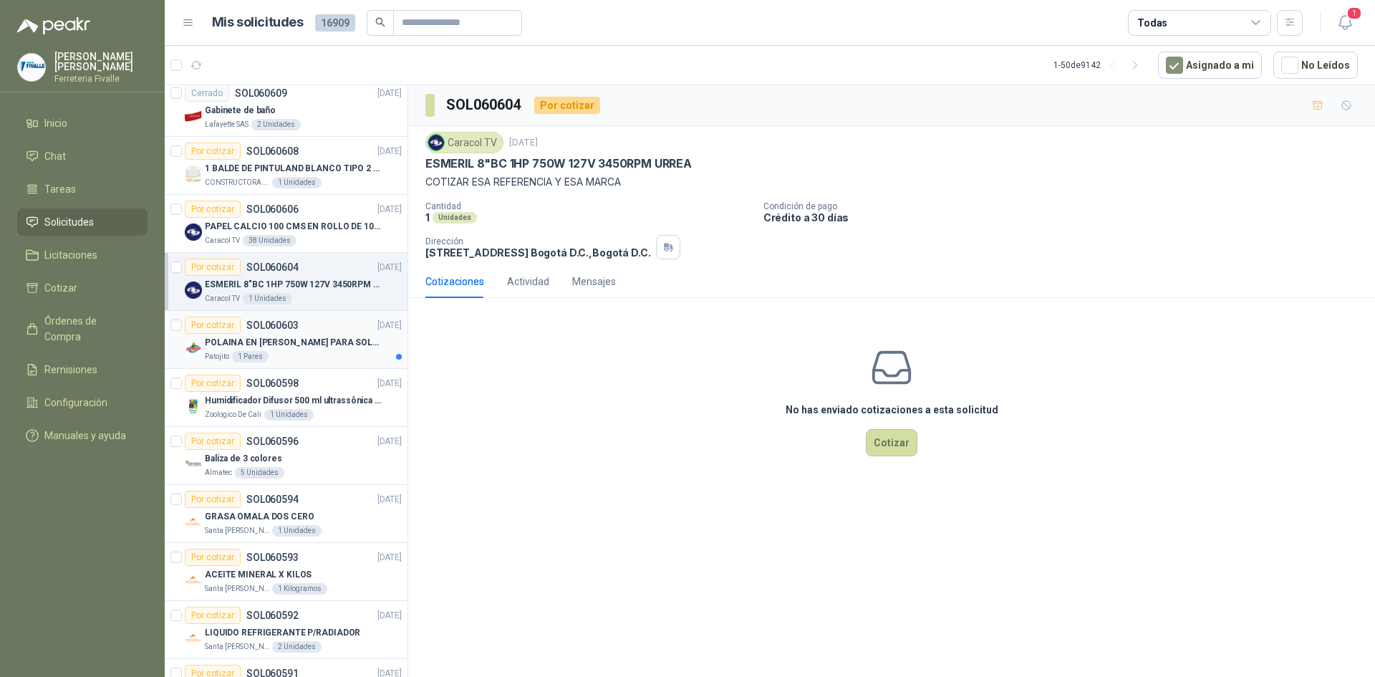
click at [349, 347] on p "POLAINA EN [PERSON_NAME] PARA SOLDADOR / ADJUNTAR FICHA TECNICA" at bounding box center [294, 343] width 178 height 14
